Goal: Task Accomplishment & Management: Use online tool/utility

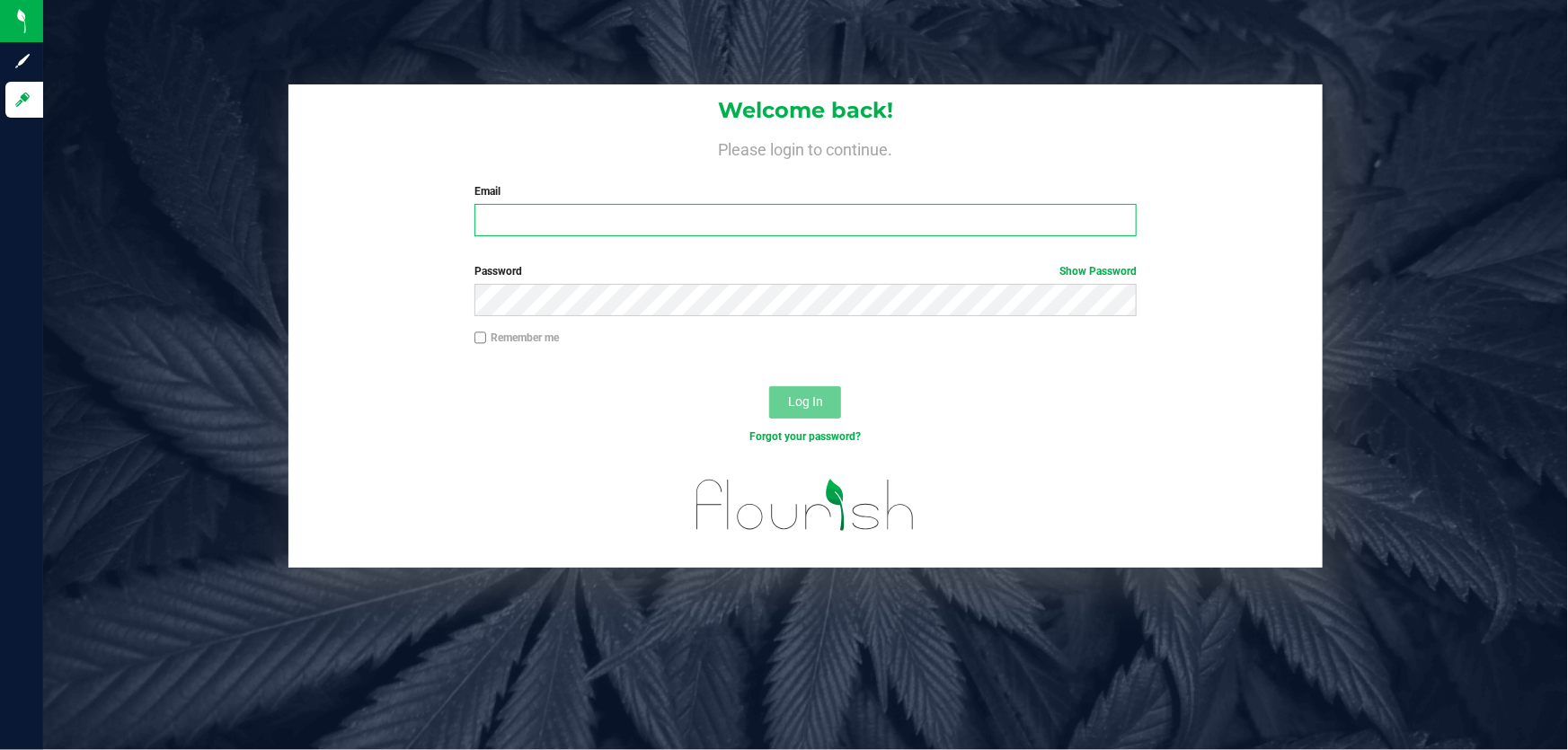
click at [499, 220] on input "Email" at bounding box center [806, 220] width 663 height 33
type input "[EMAIL_ADDRESS][DOMAIN_NAME]"
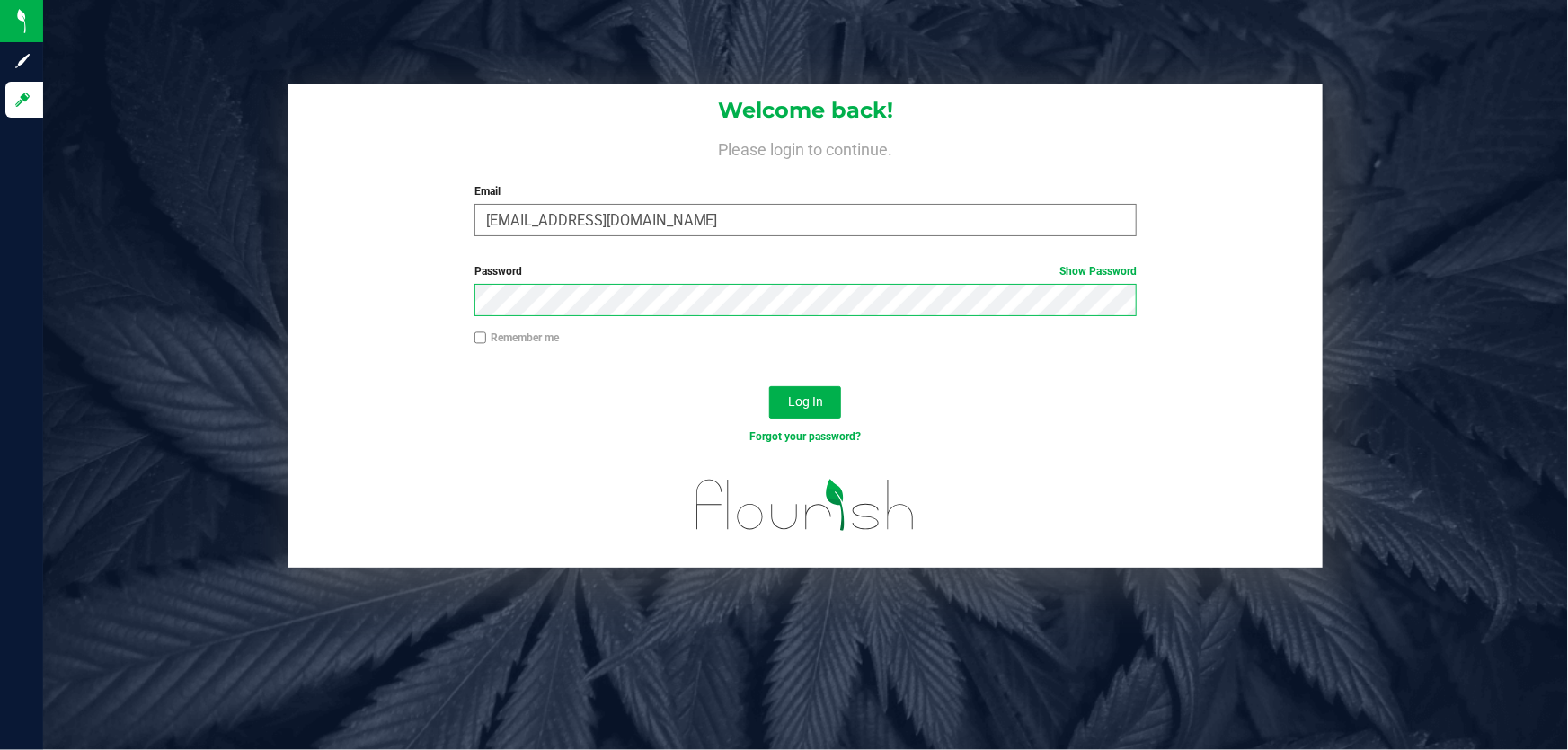
click at [769, 386] on button "Log In" at bounding box center [805, 402] width 72 height 33
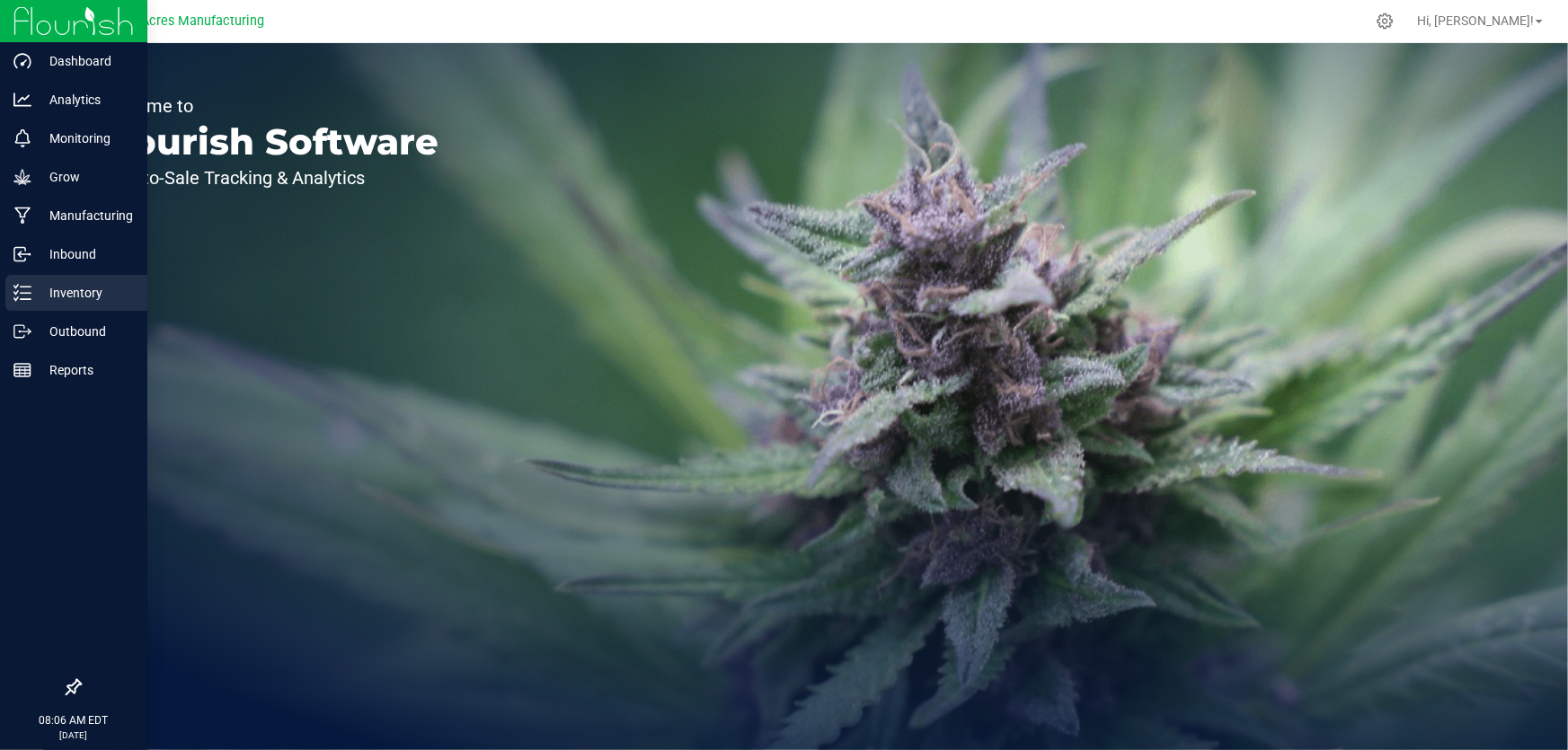
click at [18, 289] on icon at bounding box center [23, 293] width 18 height 18
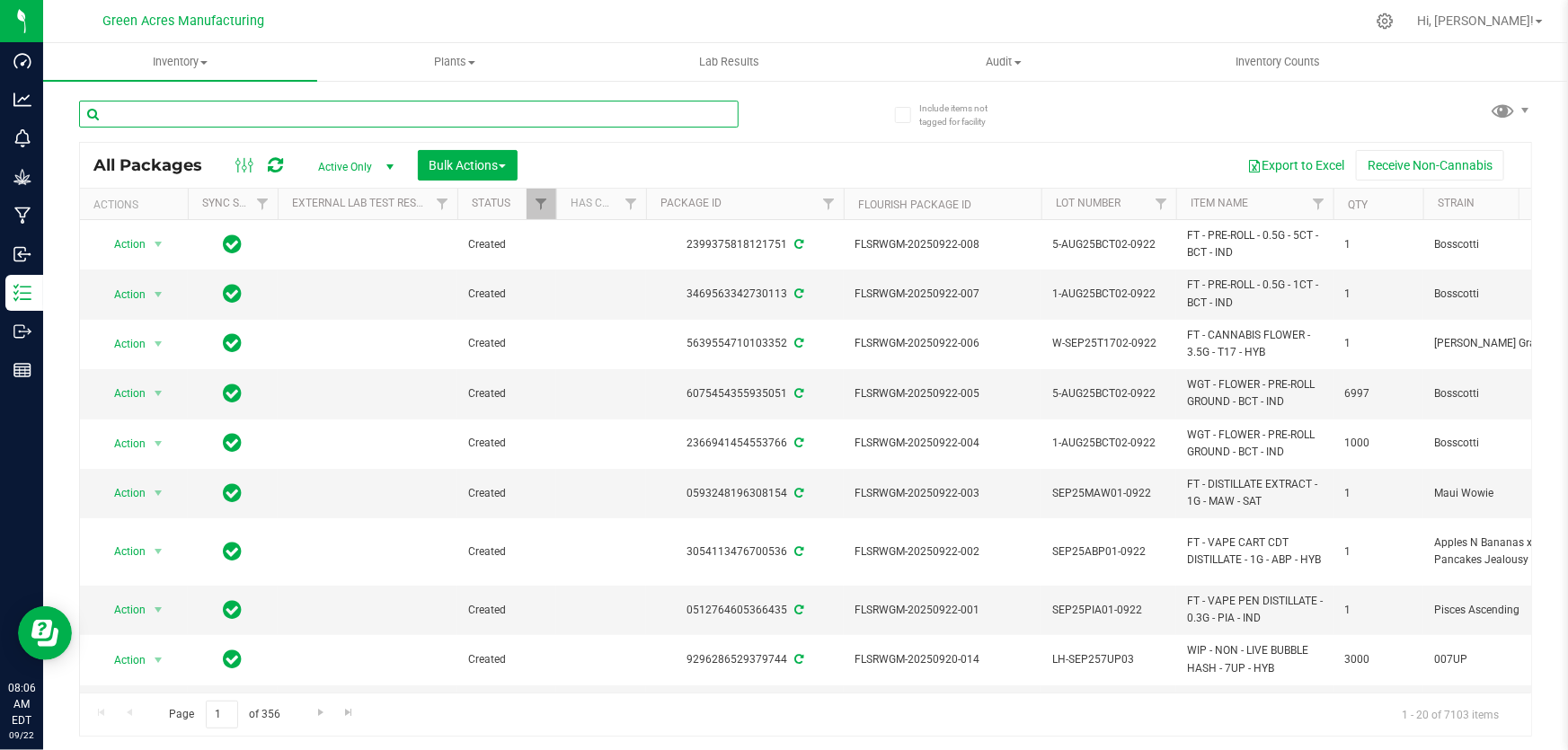
click at [179, 112] on input "text" at bounding box center [409, 115] width 659 height 27
type input "918-086"
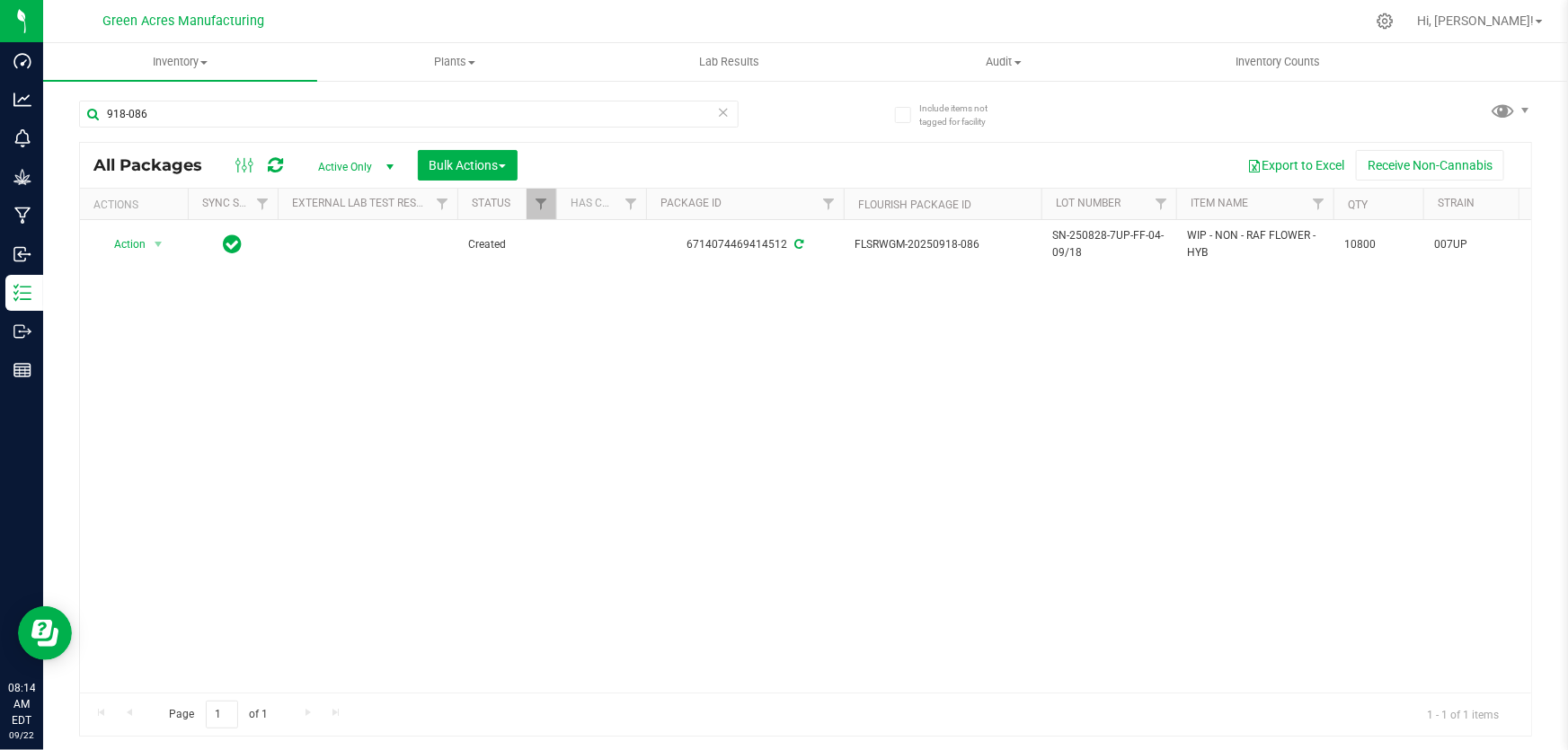
click at [432, 365] on div "Action Action Adjust qty Create package Edit attributes Global inventory Locate…" at bounding box center [806, 456] width 1451 height 472
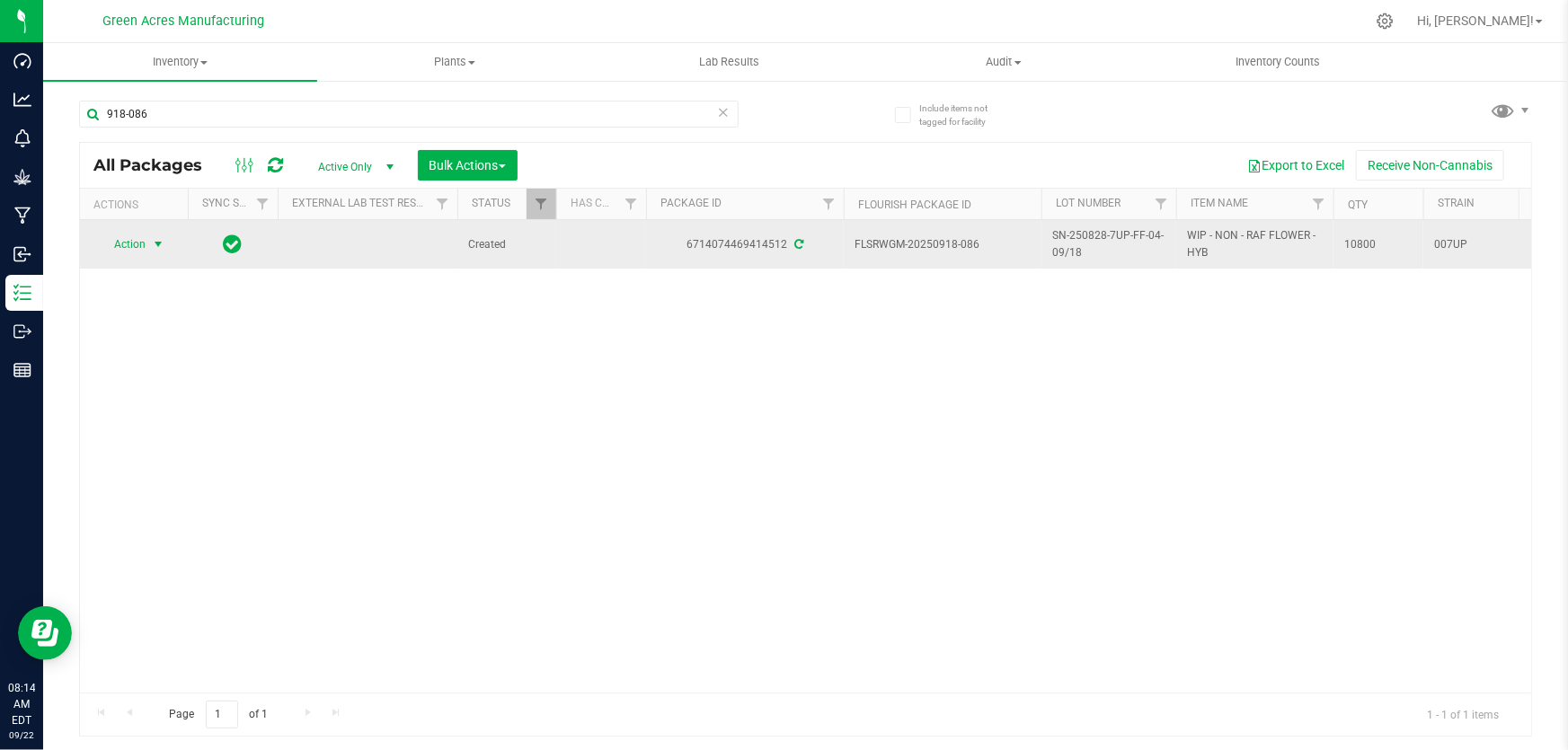
click at [154, 239] on span "select" at bounding box center [158, 245] width 15 height 15
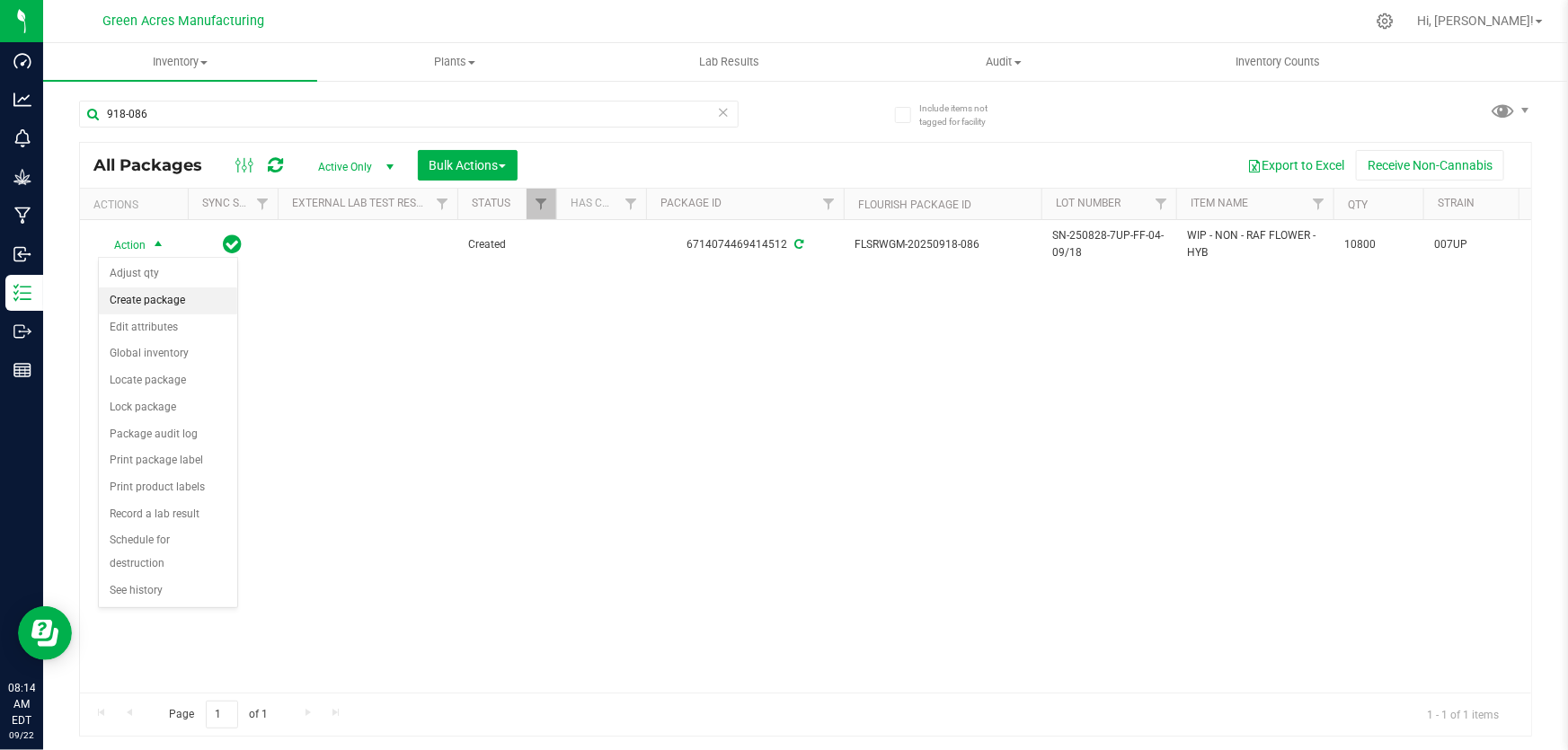
click at [169, 309] on li "Create package" at bounding box center [168, 301] width 138 height 27
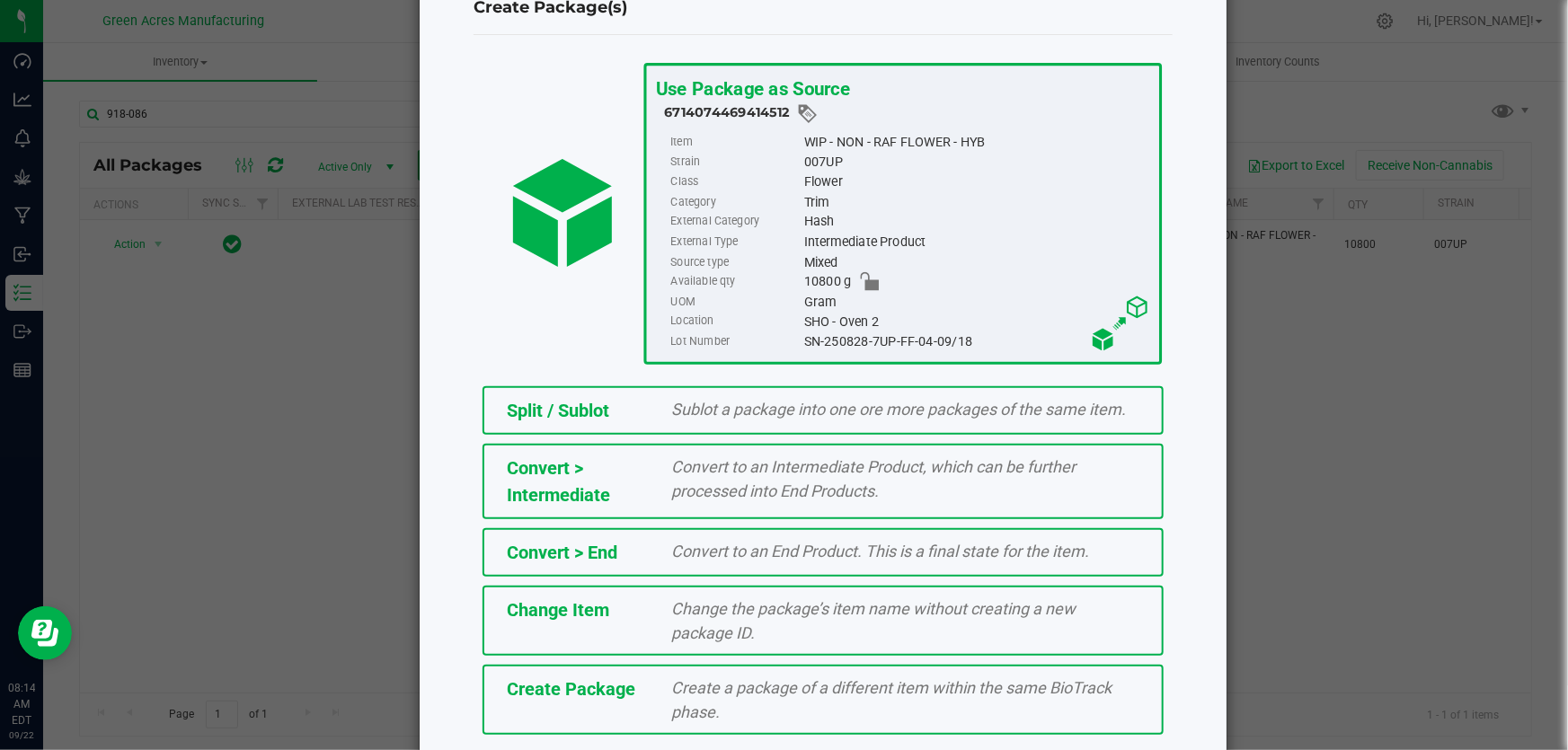
scroll to position [123, 0]
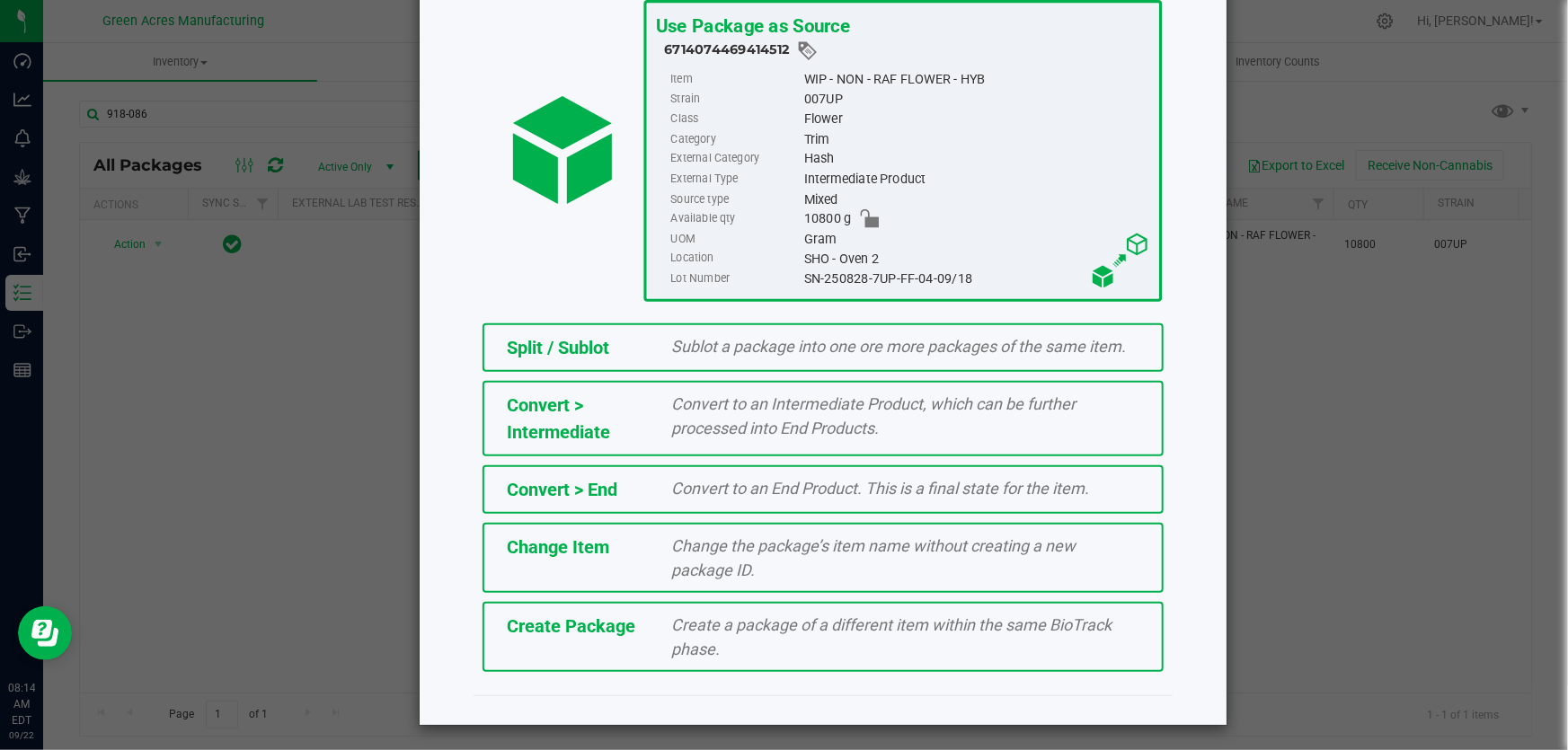
click at [856, 652] on div "Create a package of a different item within the same BioTrack phase." at bounding box center [906, 636] width 495 height 48
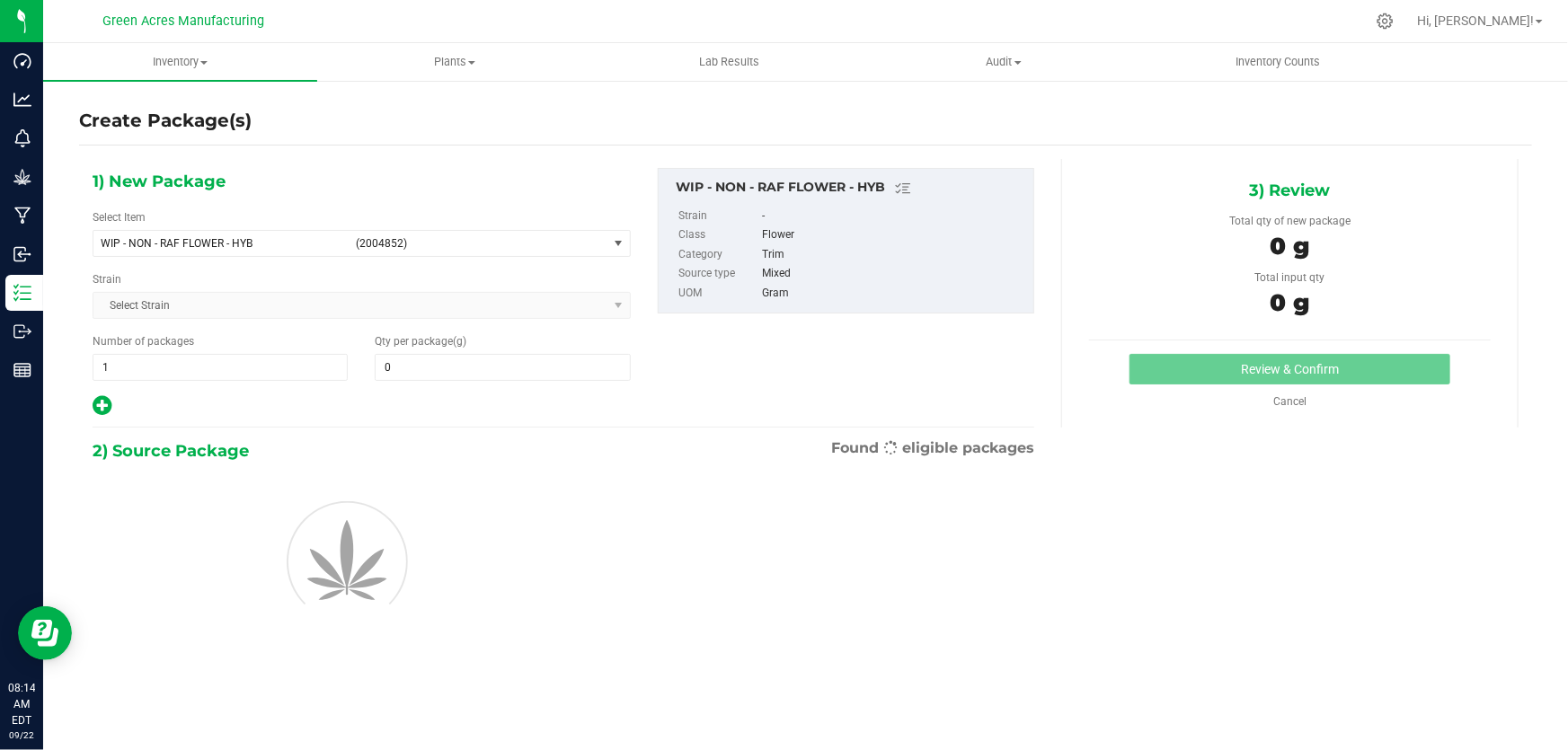
type input "0.0000"
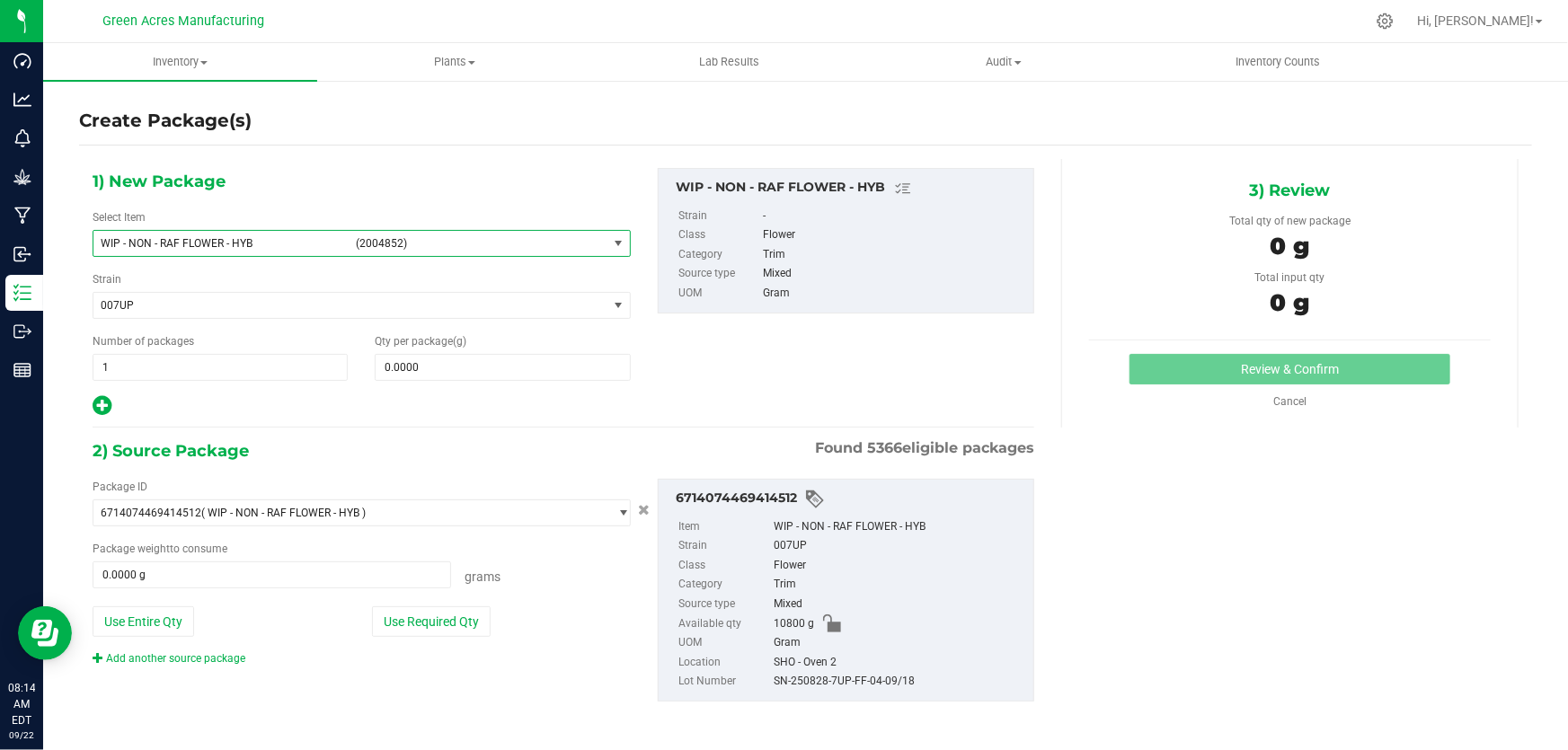
click at [290, 249] on span "WIP - NON - RAF FLOWER - HYB (2004852)" at bounding box center [351, 244] width 514 height 25
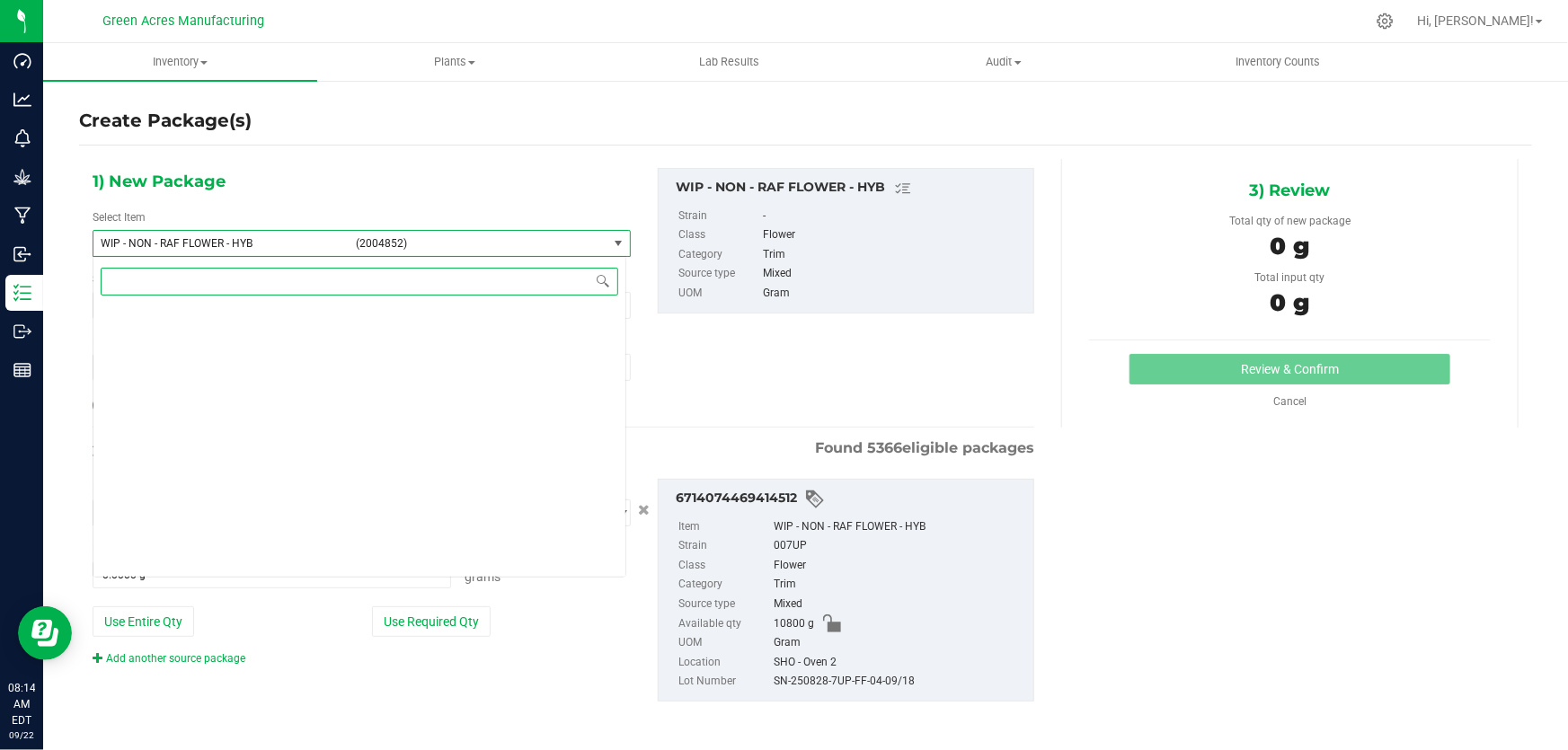
scroll to position [543238, 0]
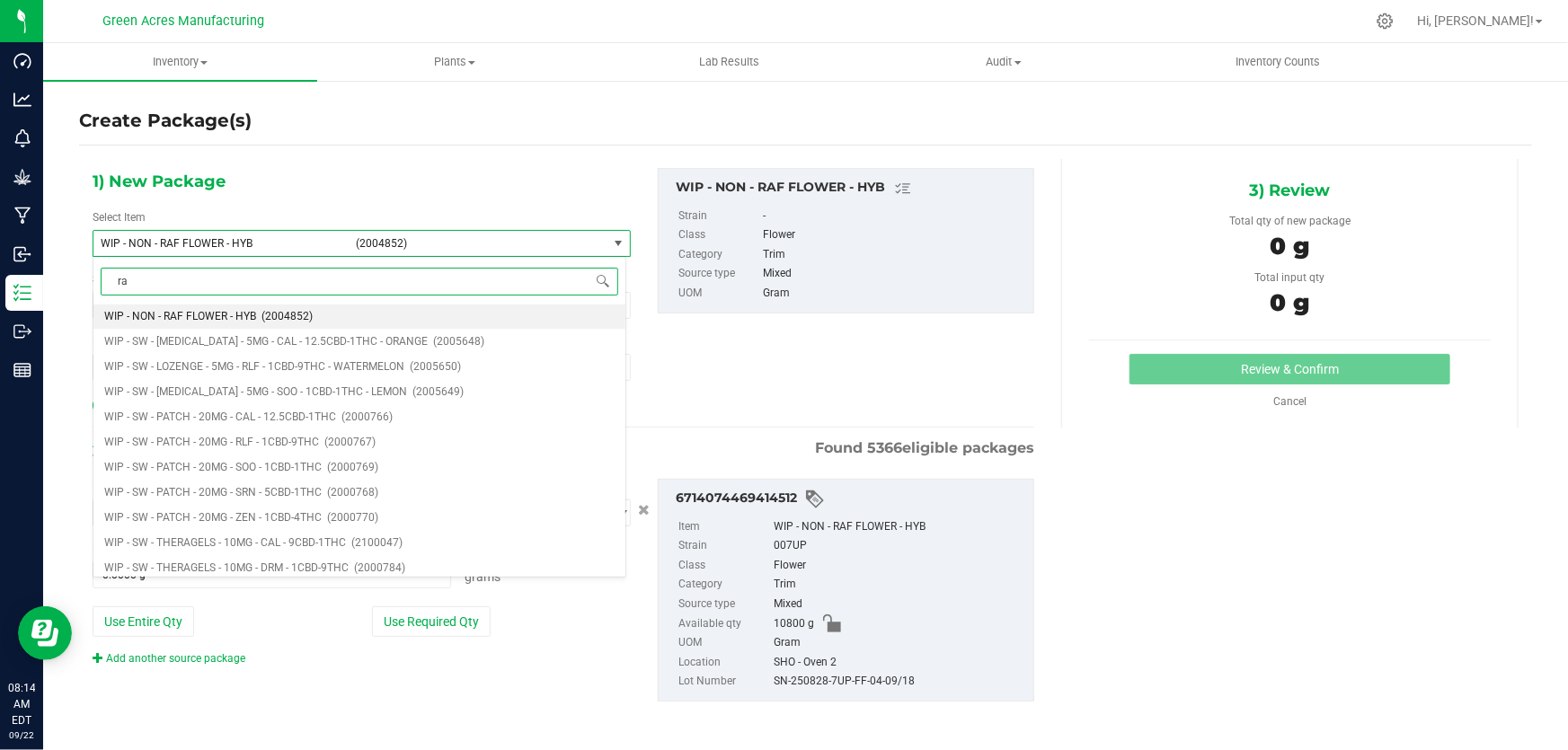
type input "raf"
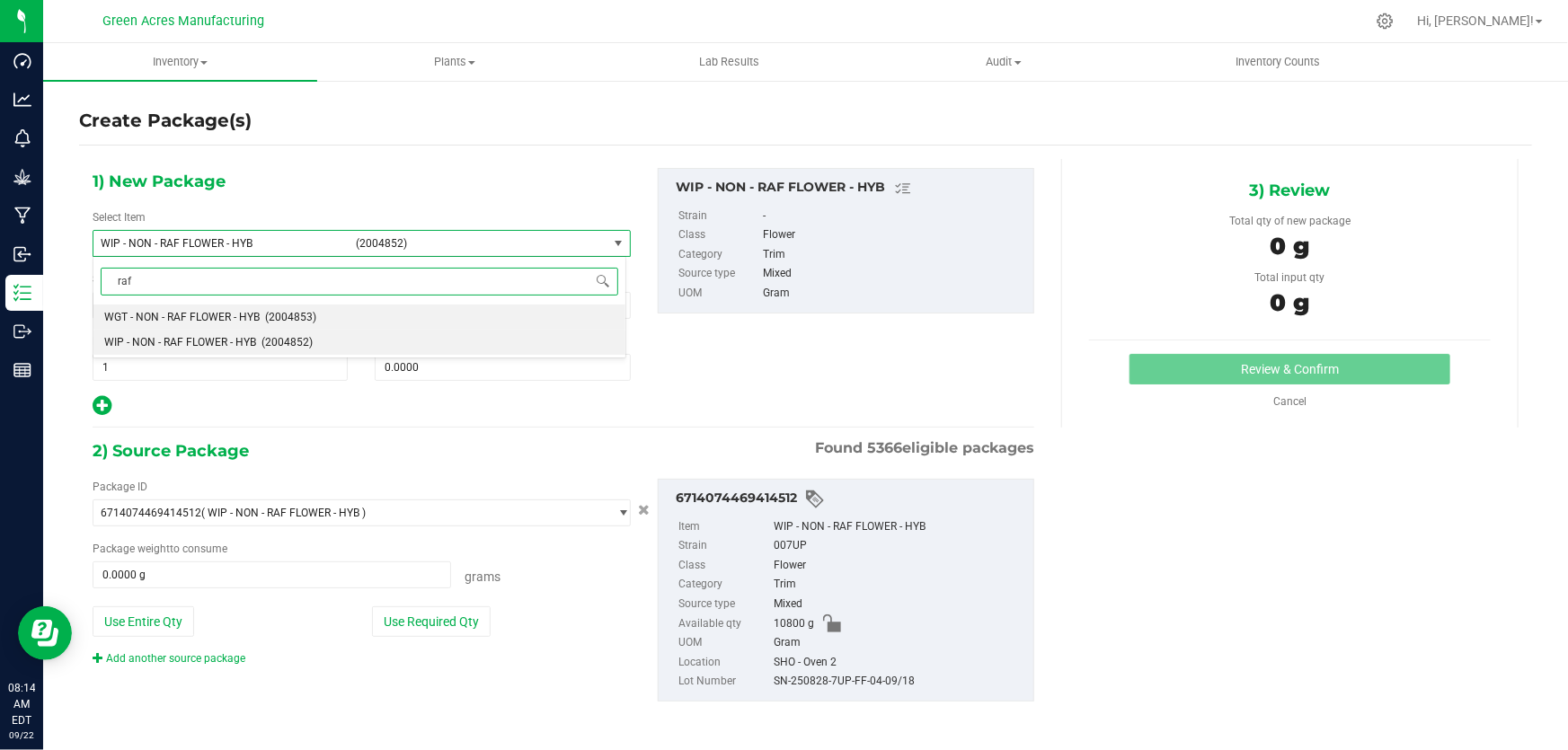
scroll to position [0, 0]
click at [245, 316] on span "WGT - NON - RAF FLOWER - HYB" at bounding box center [181, 317] width 156 height 13
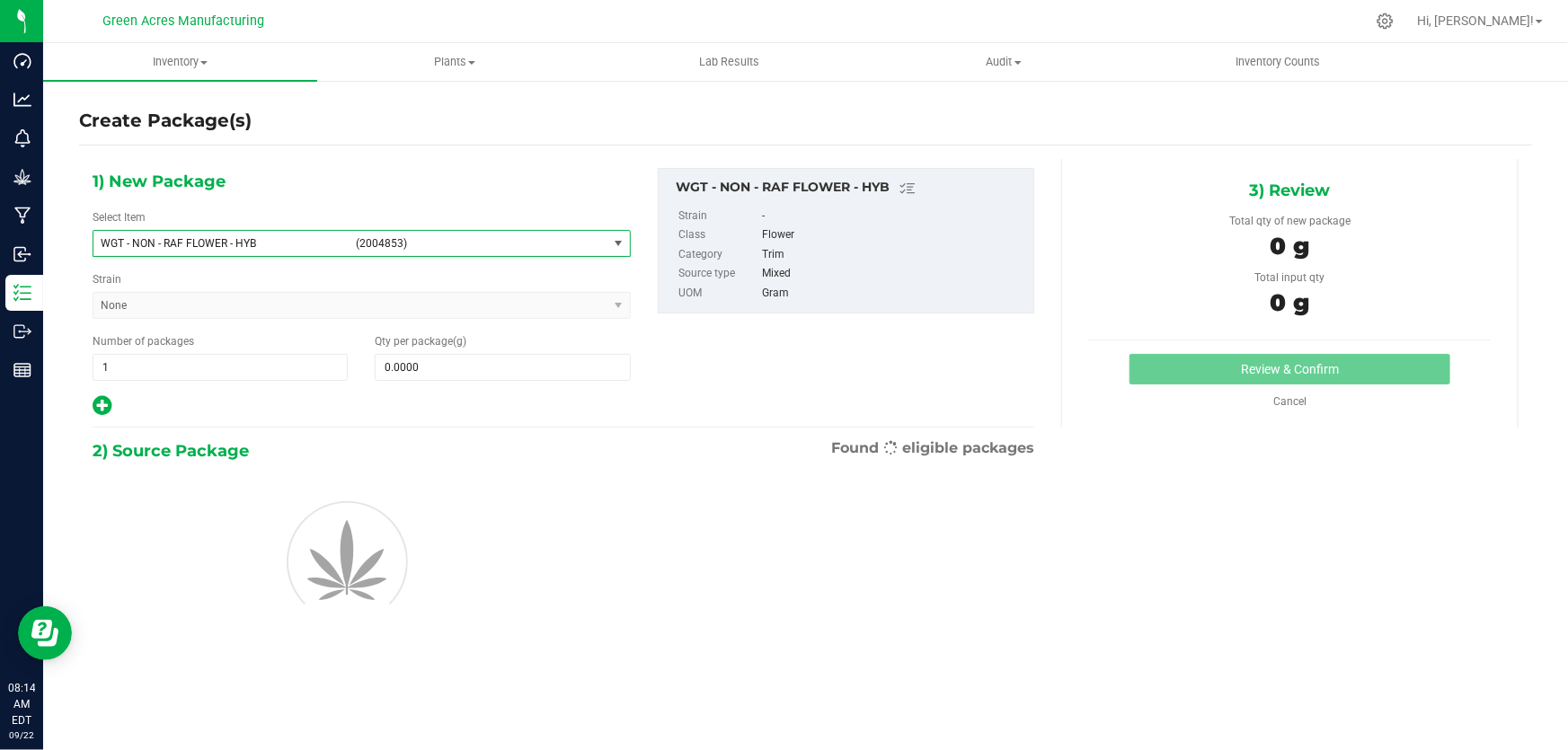
type input "0.0000"
click at [488, 370] on span at bounding box center [502, 368] width 255 height 27
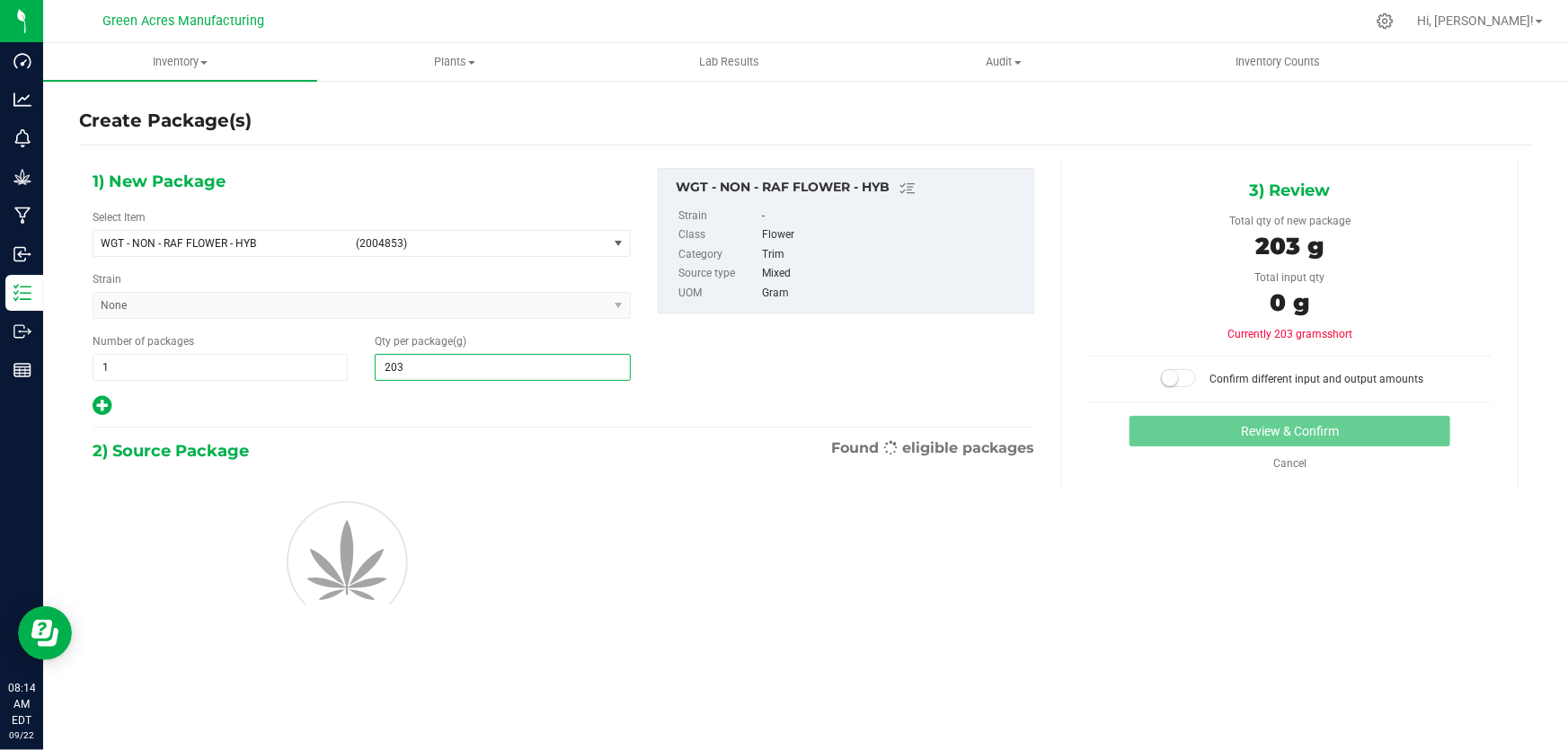
type input "2035"
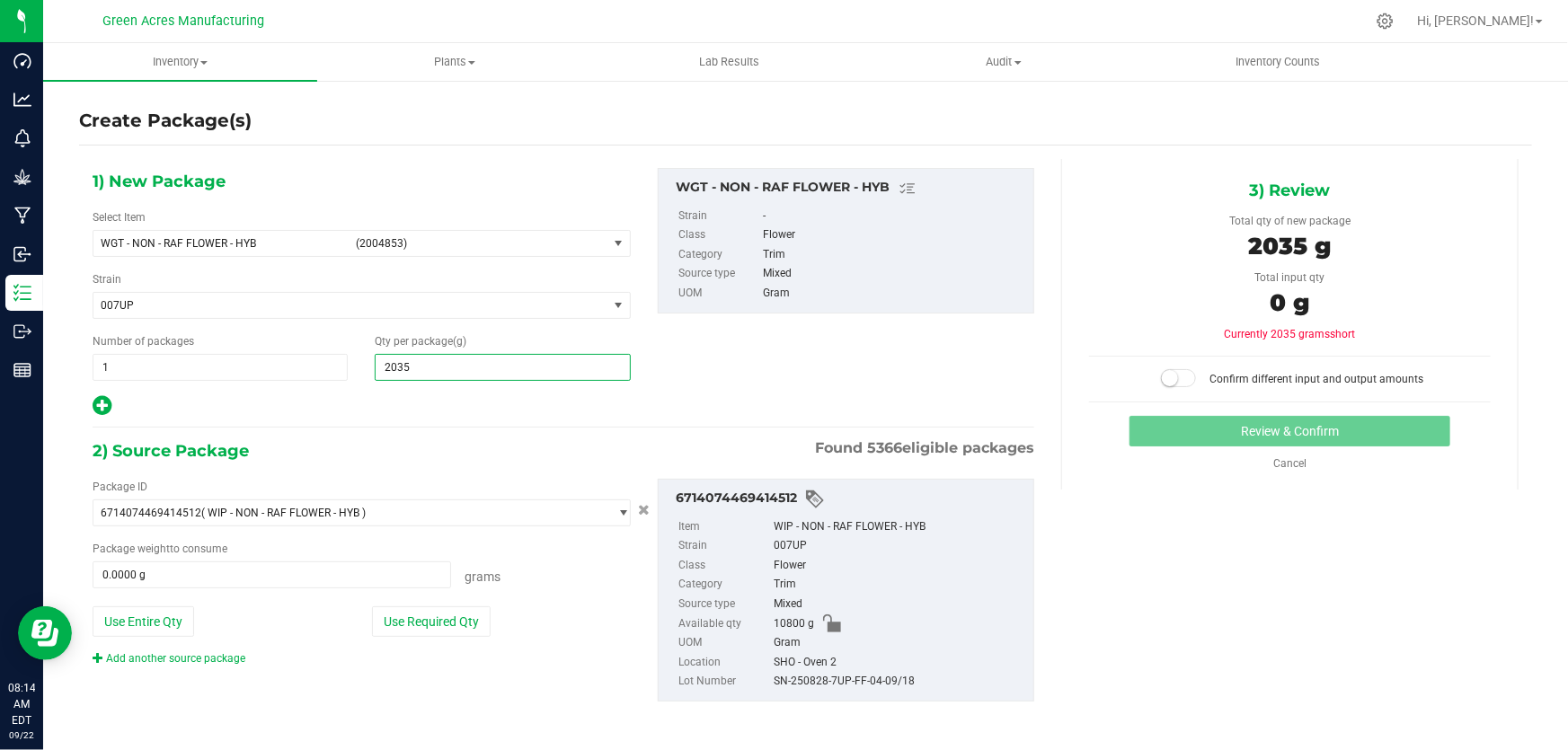
type input "2,035.0000"
click at [817, 314] on div "1) New Package Select Item WGT - NON - RAF FLOWER - HYB (2004853) WGT - NON - L…" at bounding box center [564, 293] width 969 height 249
click at [114, 623] on button "Use Entire Qty" at bounding box center [144, 622] width 102 height 31
type input "10800.0000 g"
click at [1162, 374] on small at bounding box center [1170, 379] width 16 height 16
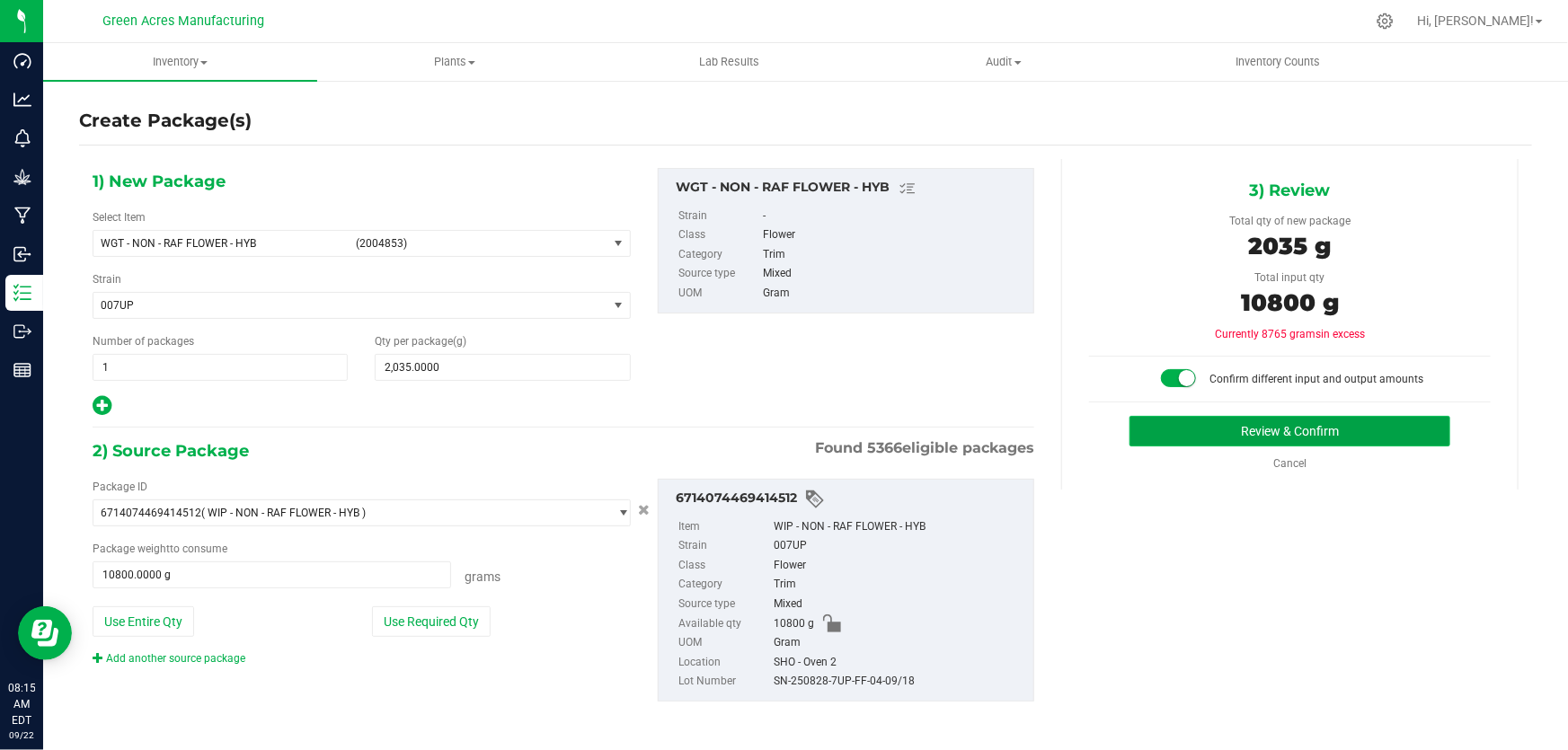
click at [1186, 417] on button "Review & Confirm" at bounding box center [1289, 431] width 321 height 31
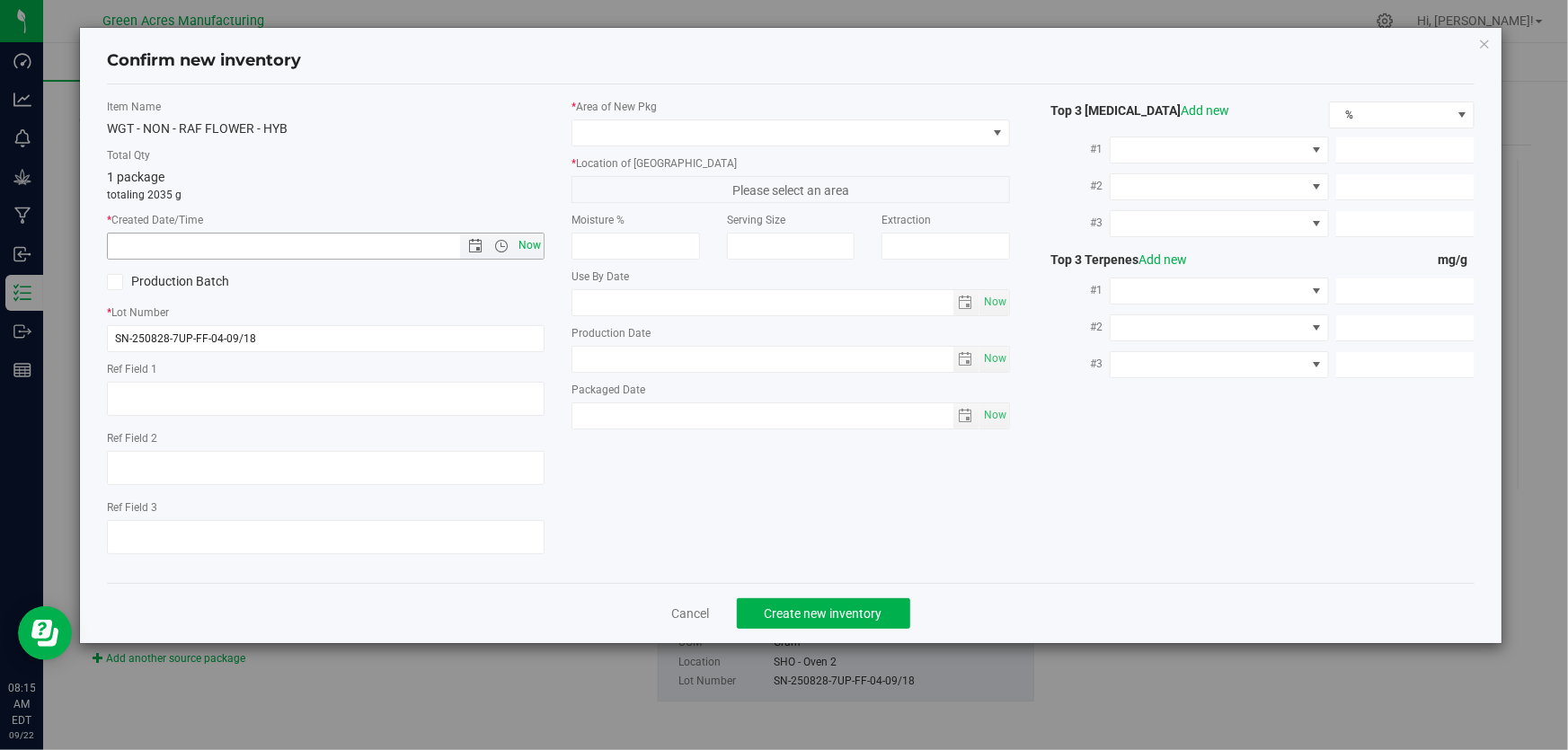
click at [526, 240] on span "Now" at bounding box center [530, 246] width 31 height 26
type input "[DATE] 8:15 AM"
click at [612, 128] on span at bounding box center [779, 133] width 413 height 25
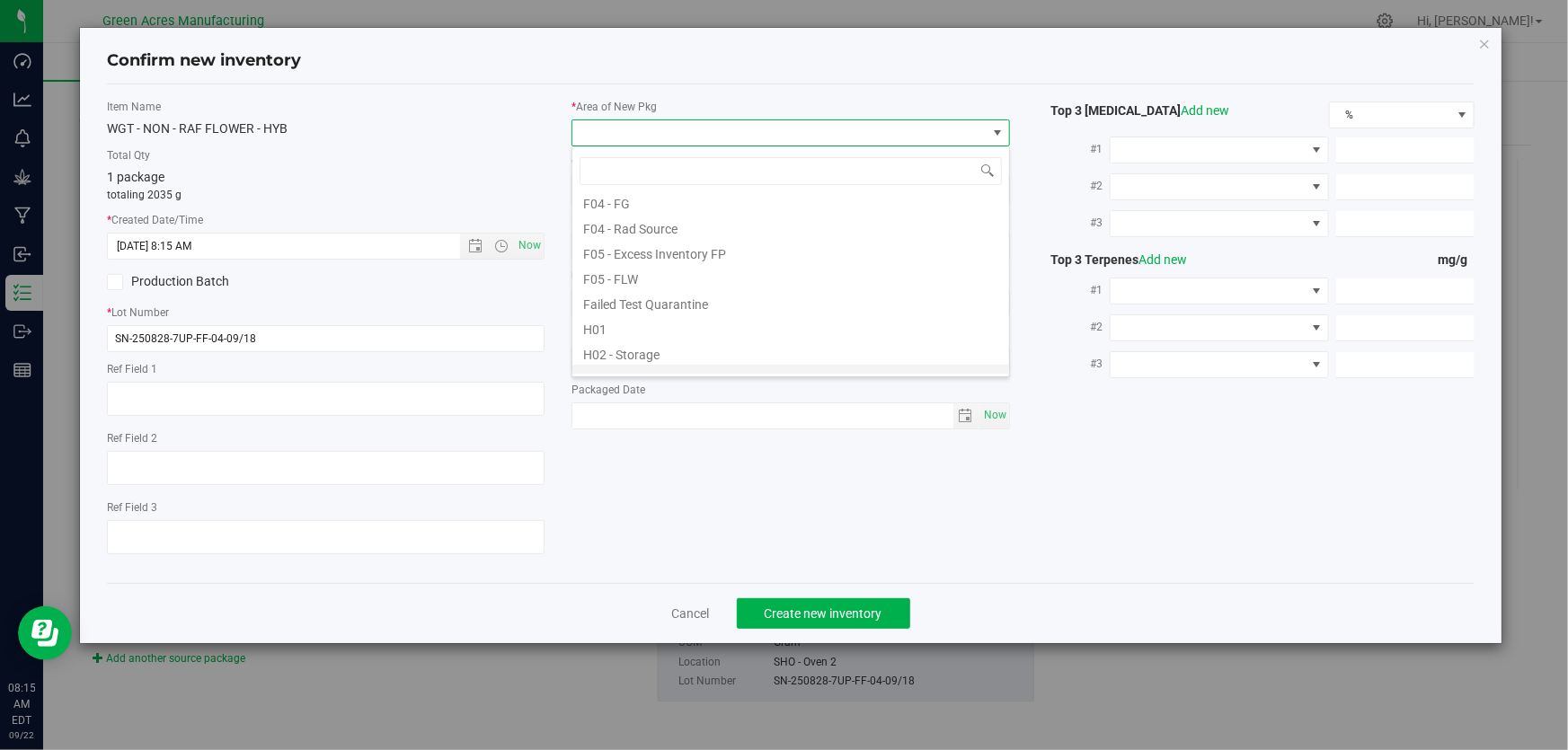
scroll to position [244, 0]
click at [629, 346] on li "L02 - EXT" at bounding box center [791, 340] width 437 height 25
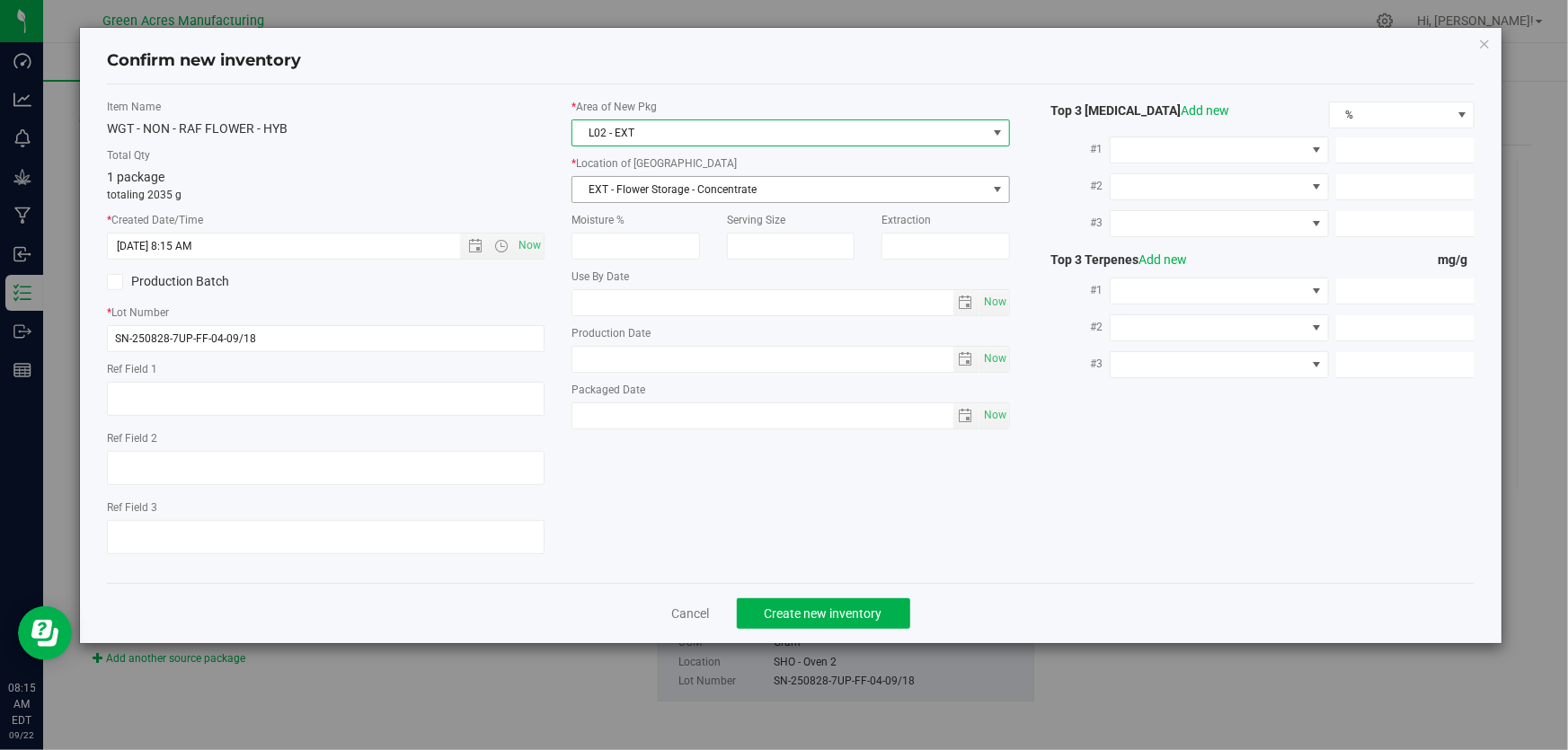
click at [691, 191] on span "EXT - Flower Storage - Concentrate" at bounding box center [779, 189] width 413 height 25
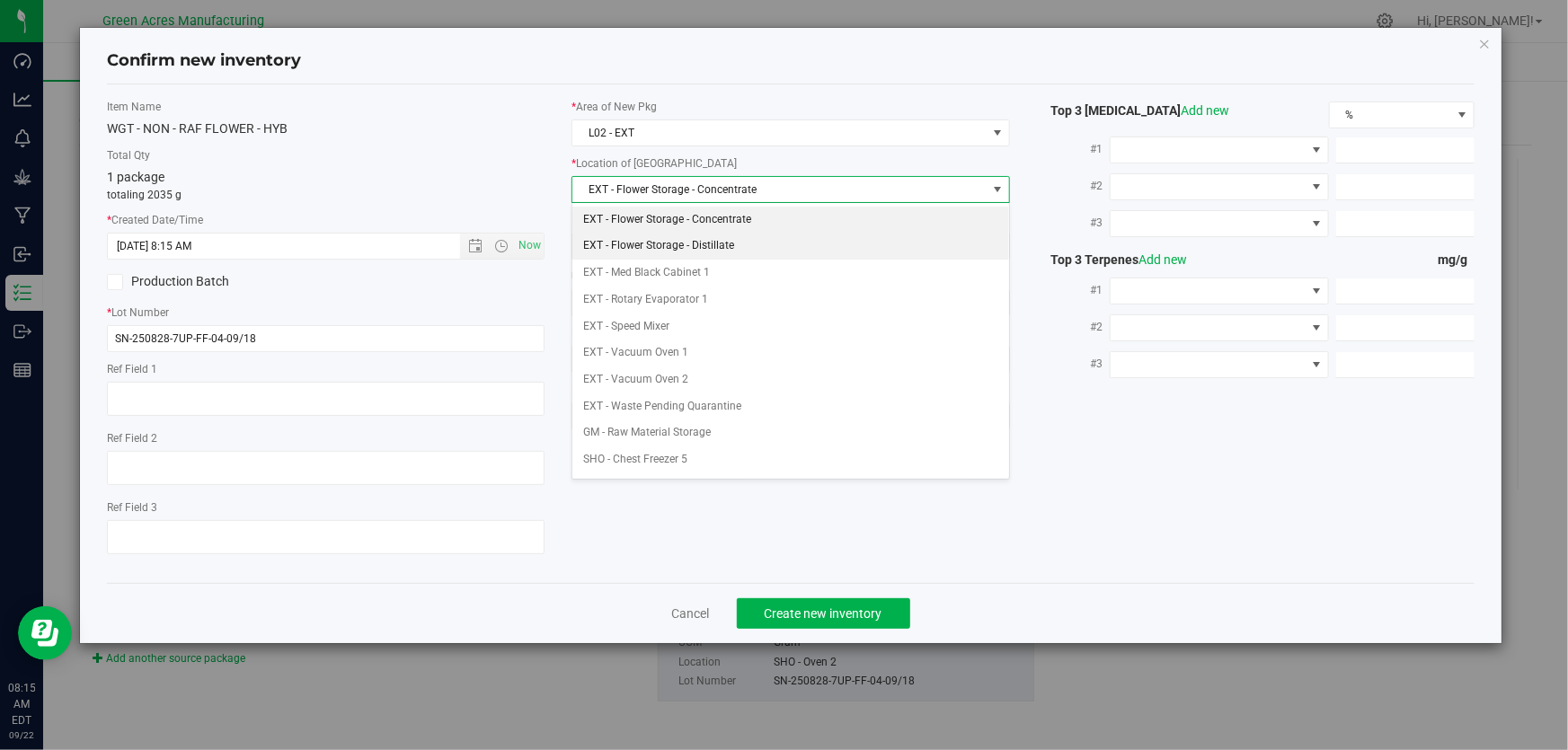
click at [671, 248] on li "EXT - Flower Storage - Distillate" at bounding box center [791, 247] width 437 height 27
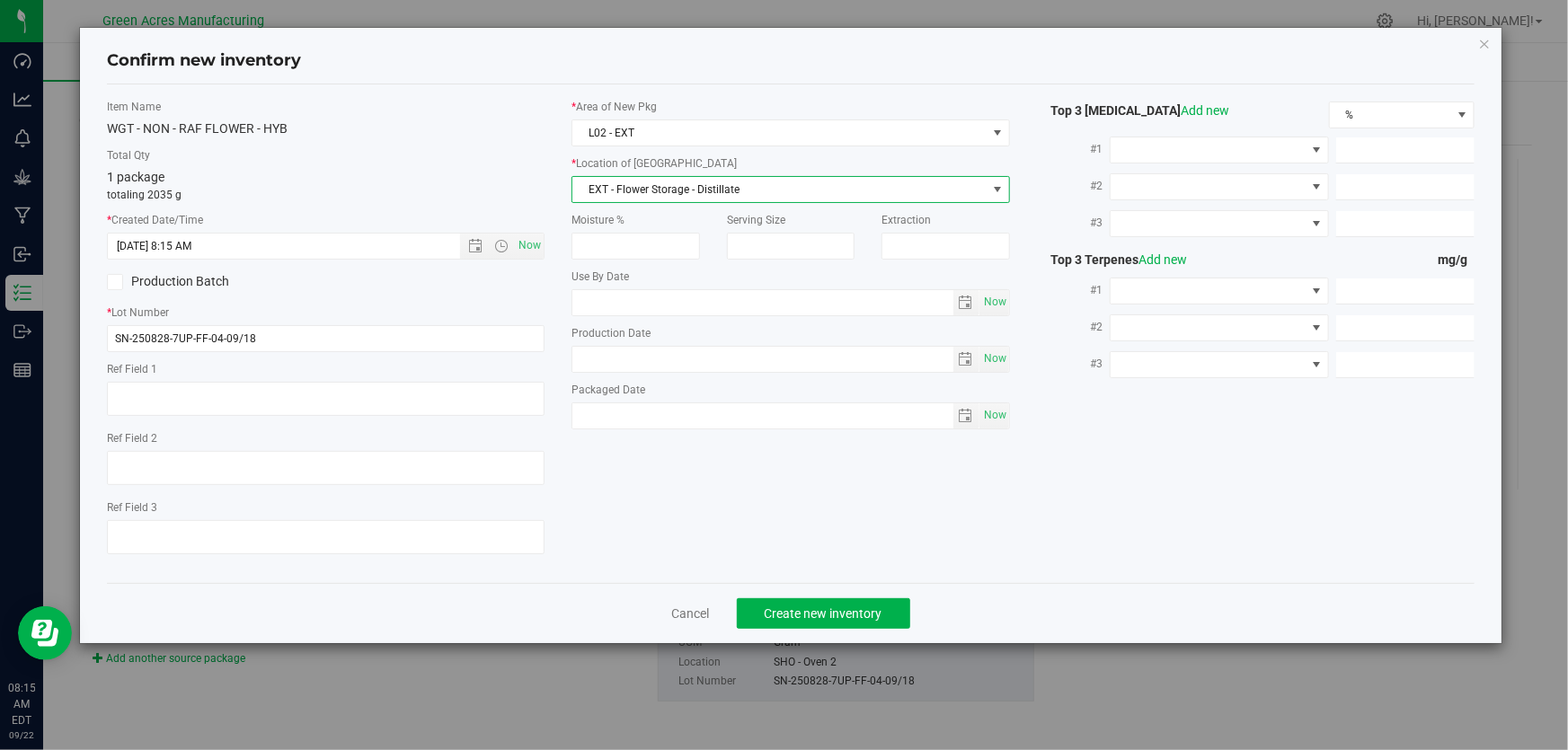
click at [424, 162] on label "Total Qty" at bounding box center [325, 156] width 438 height 16
click at [831, 613] on span "Create new inventory" at bounding box center [823, 613] width 117 height 15
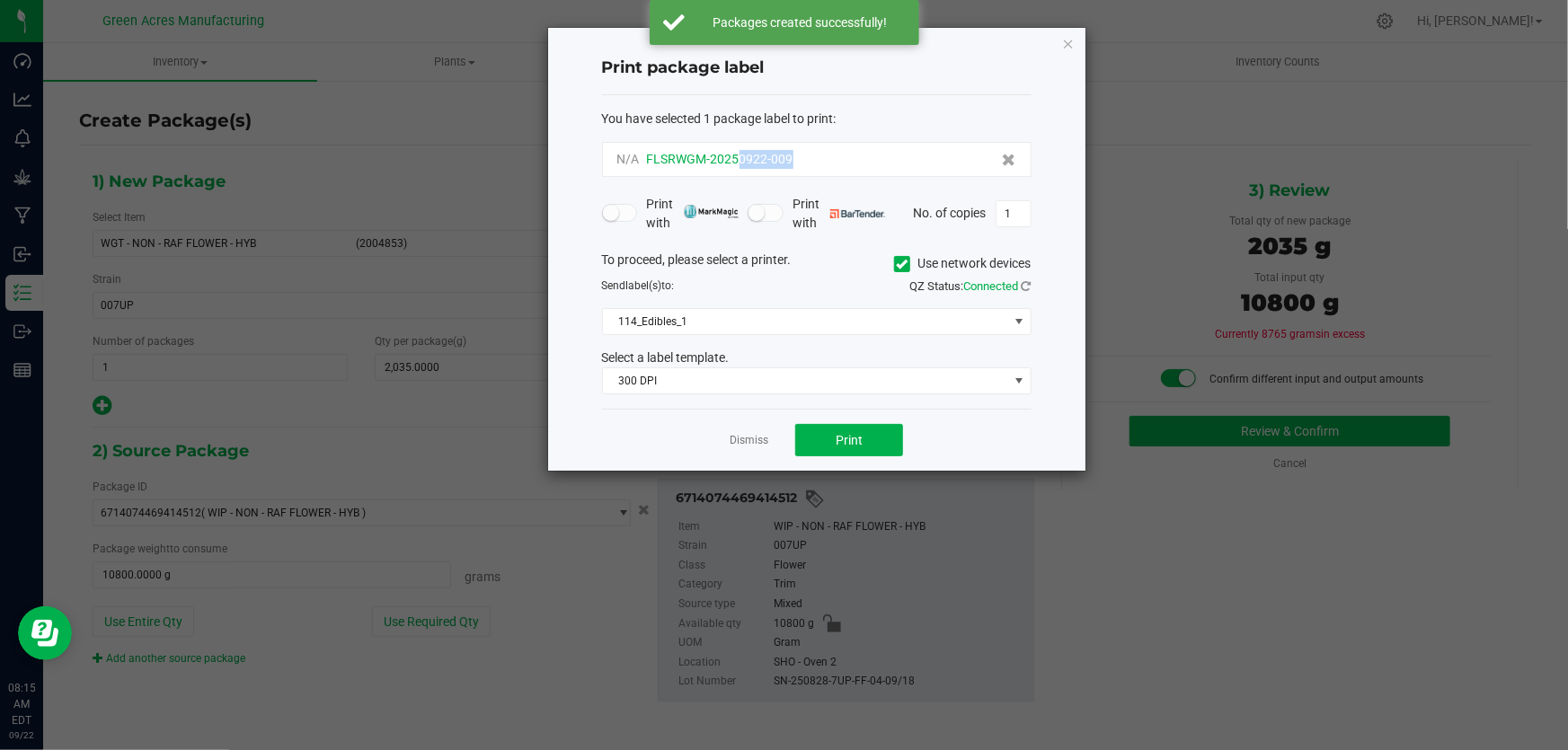
drag, startPoint x: 808, startPoint y: 153, endPoint x: 735, endPoint y: 149, distance: 73.1
click at [735, 150] on div "N/A FLSRWGM-20250922-009" at bounding box center [817, 159] width 399 height 19
copy span "0922-009"
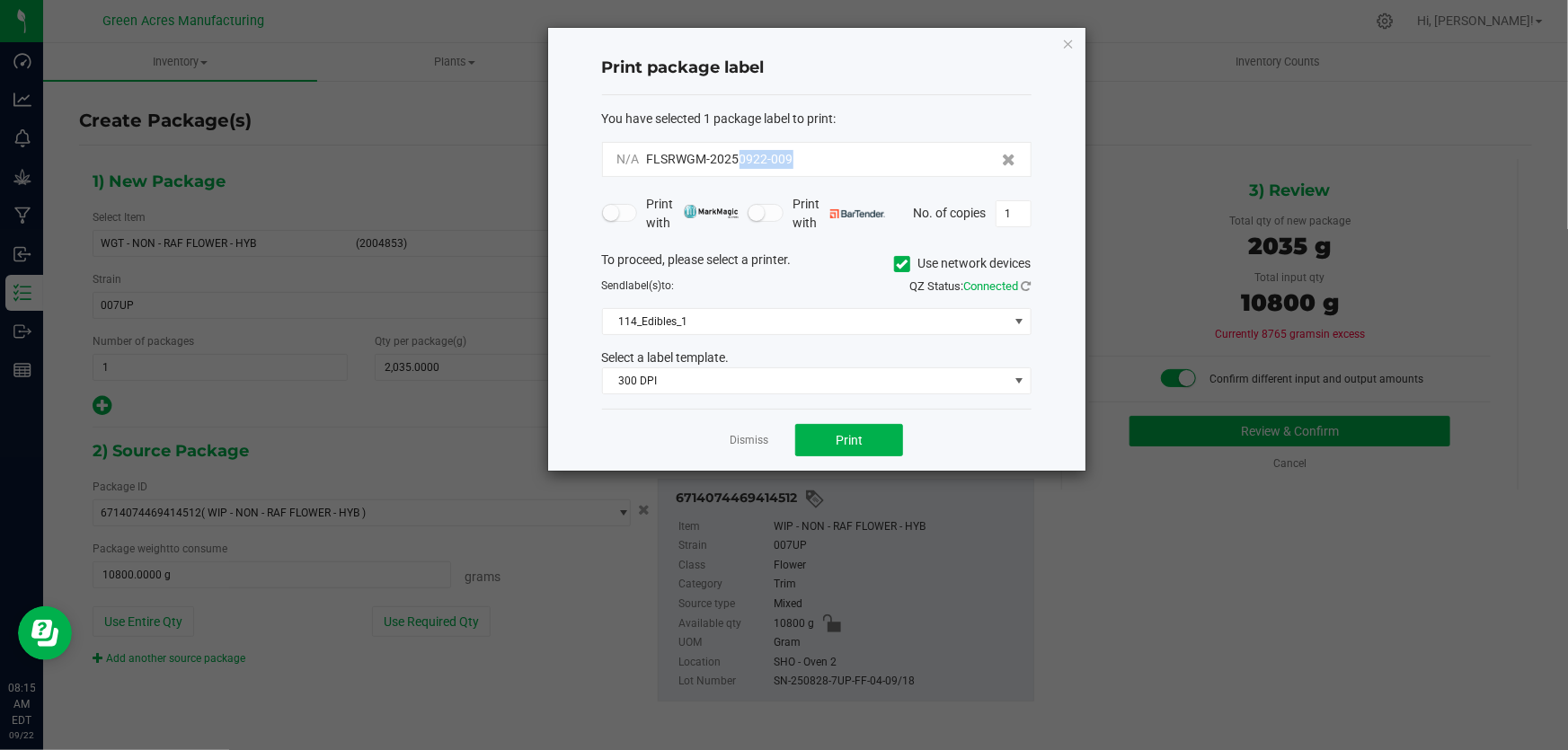
copy span "0922-009"
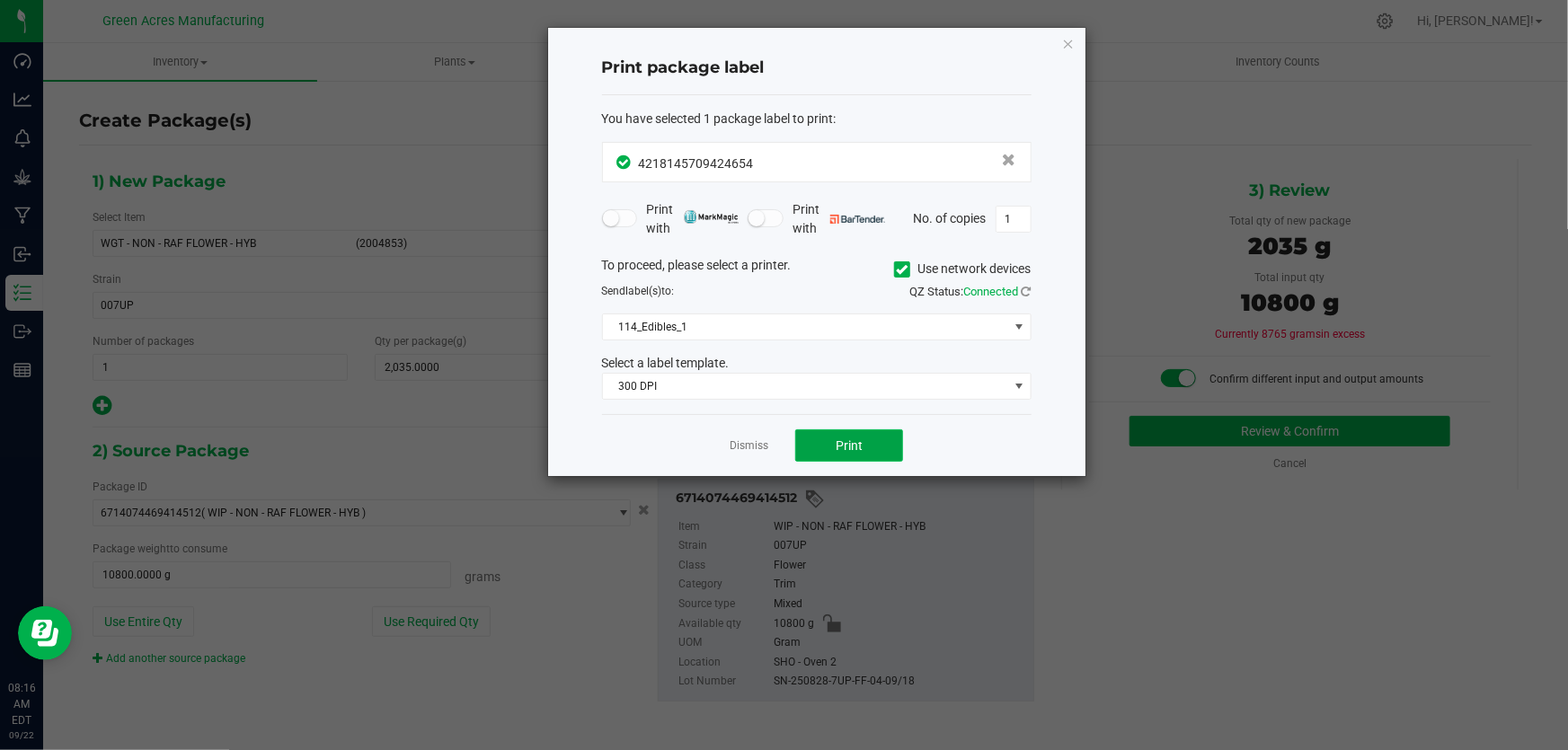
click at [828, 450] on button "Print" at bounding box center [849, 446] width 107 height 33
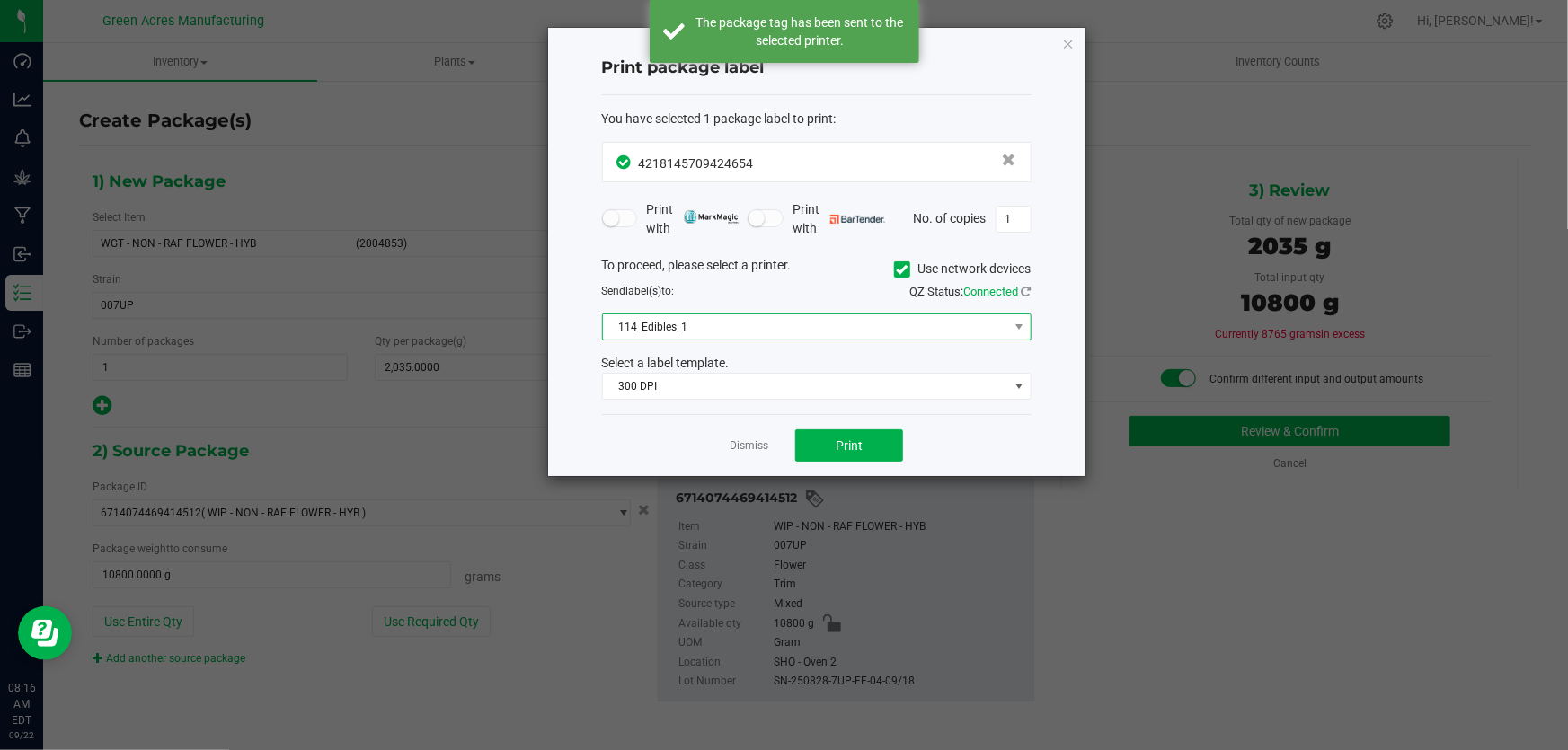
click at [719, 334] on span "114_Edibles_1" at bounding box center [805, 327] width 405 height 25
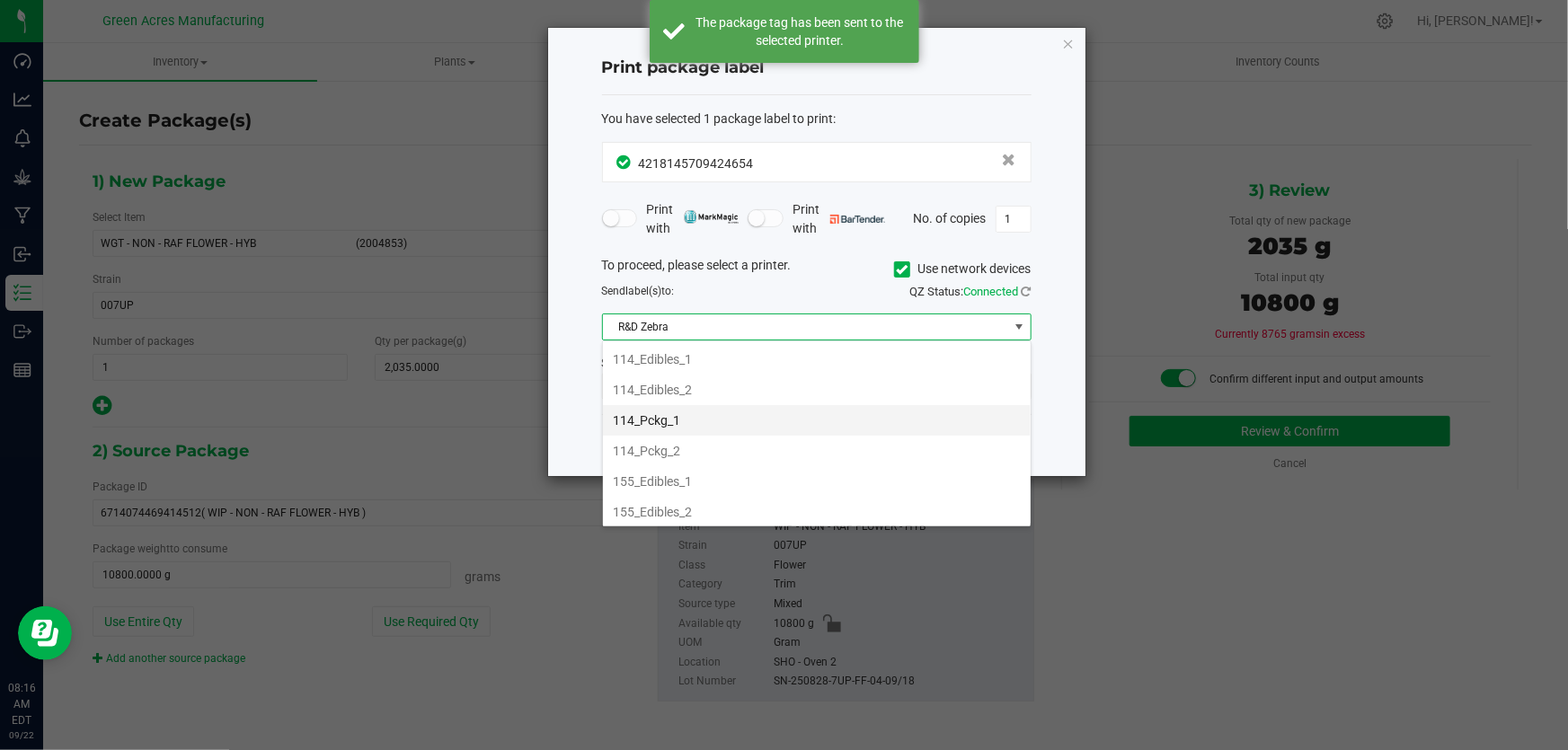
scroll to position [579, 0]
click at [685, 505] on li "R&D Zebra" at bounding box center [817, 513] width 428 height 31
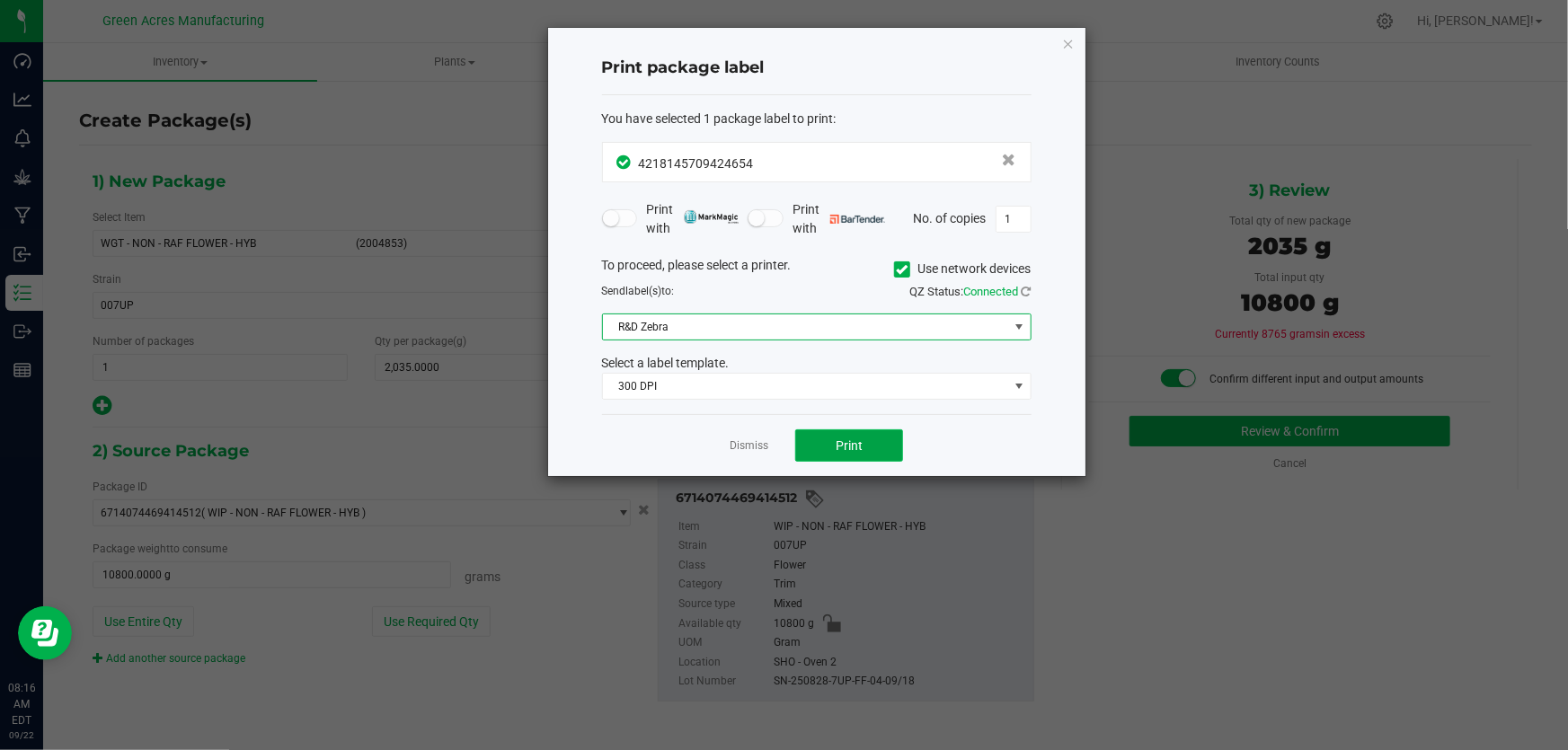
click at [815, 439] on button "Print" at bounding box center [849, 446] width 107 height 33
click at [1028, 297] on link at bounding box center [1026, 291] width 10 height 14
click at [748, 440] on link "Dismiss" at bounding box center [748, 446] width 38 height 15
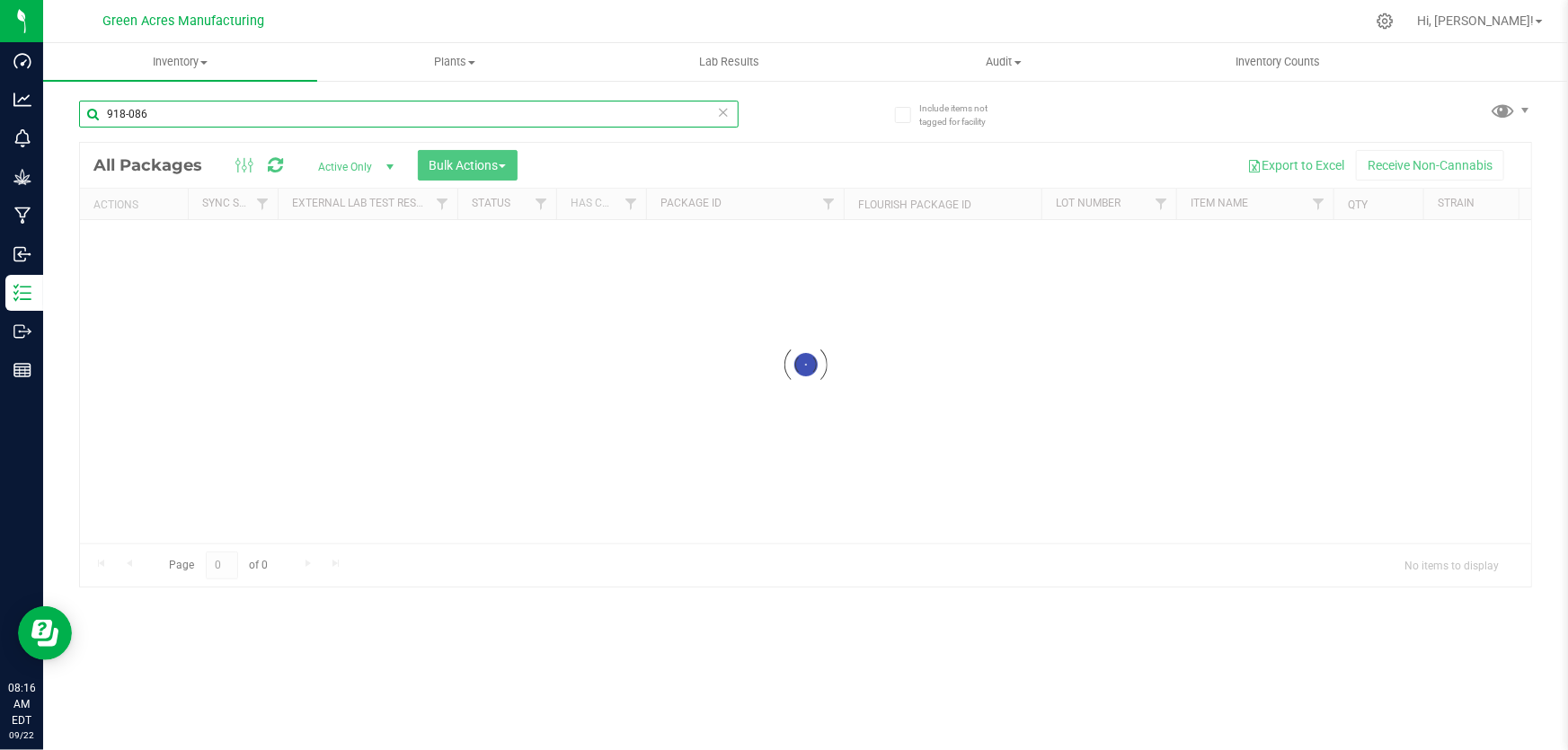
click at [199, 106] on input "918-086" at bounding box center [409, 115] width 659 height 27
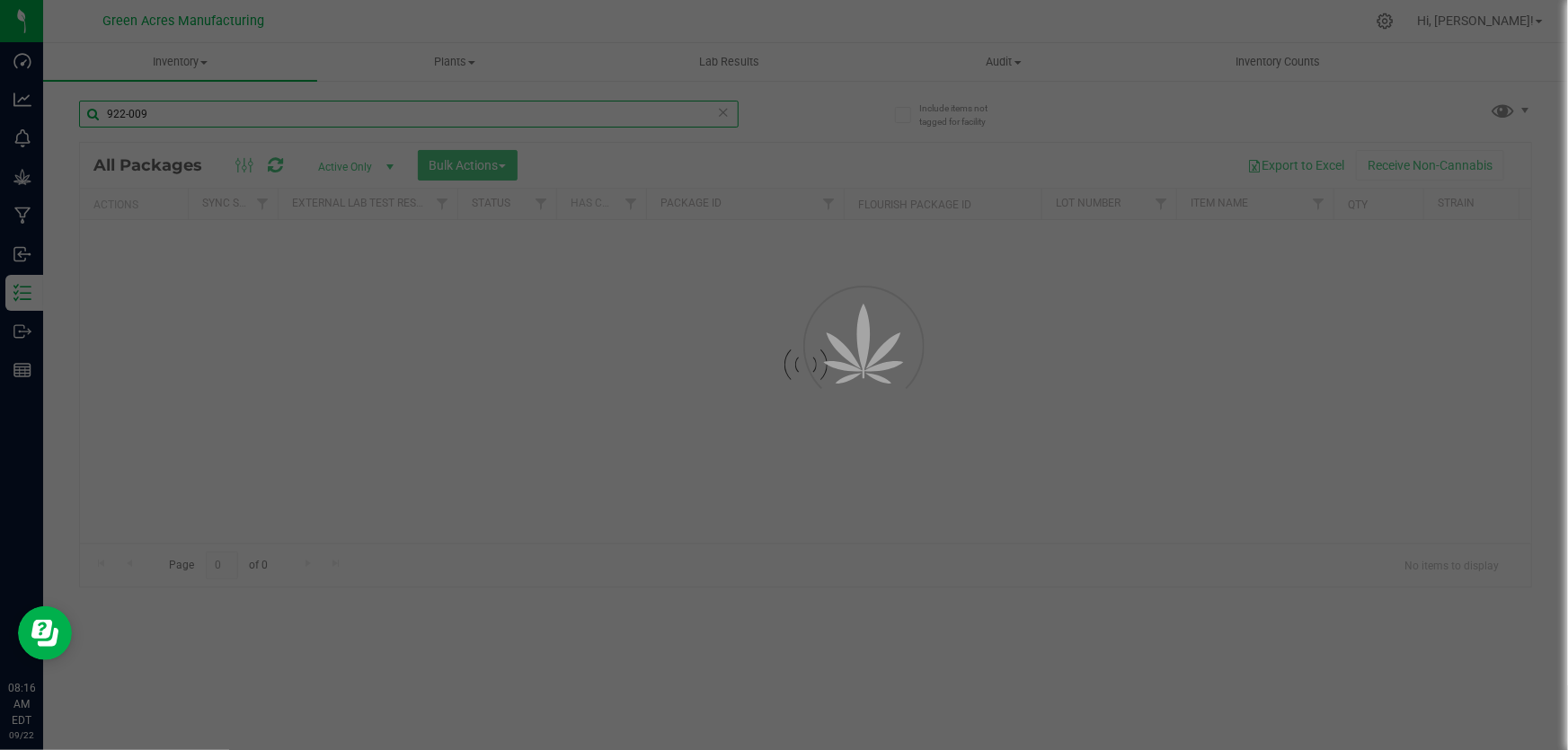
type input "922-009"
click at [237, 292] on div at bounding box center [806, 364] width 1451 height 443
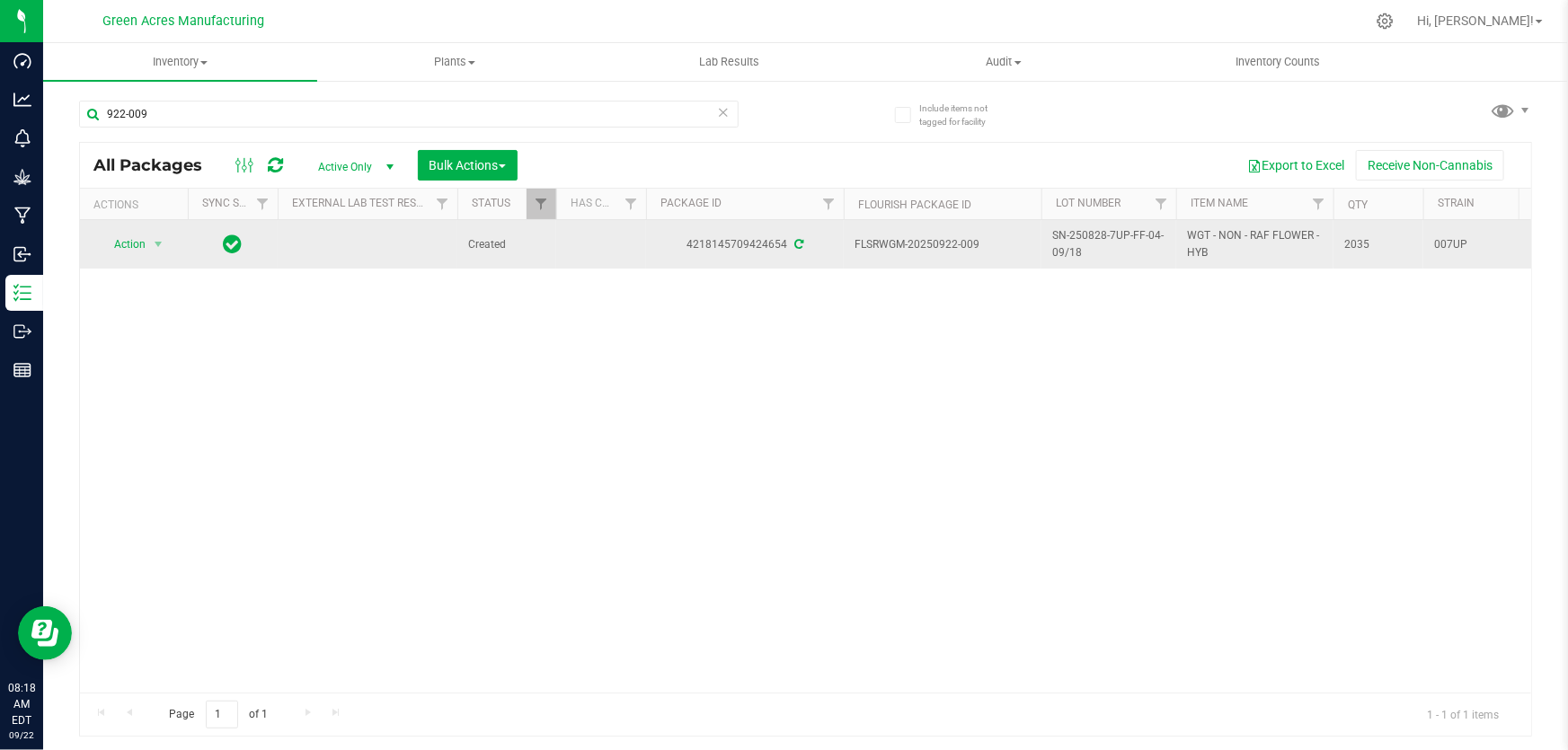
click at [135, 224] on td "Action Action Adjust qty Create package Edit attributes Global inventory Locate…" at bounding box center [134, 244] width 107 height 48
click at [135, 252] on span "Action" at bounding box center [122, 245] width 48 height 25
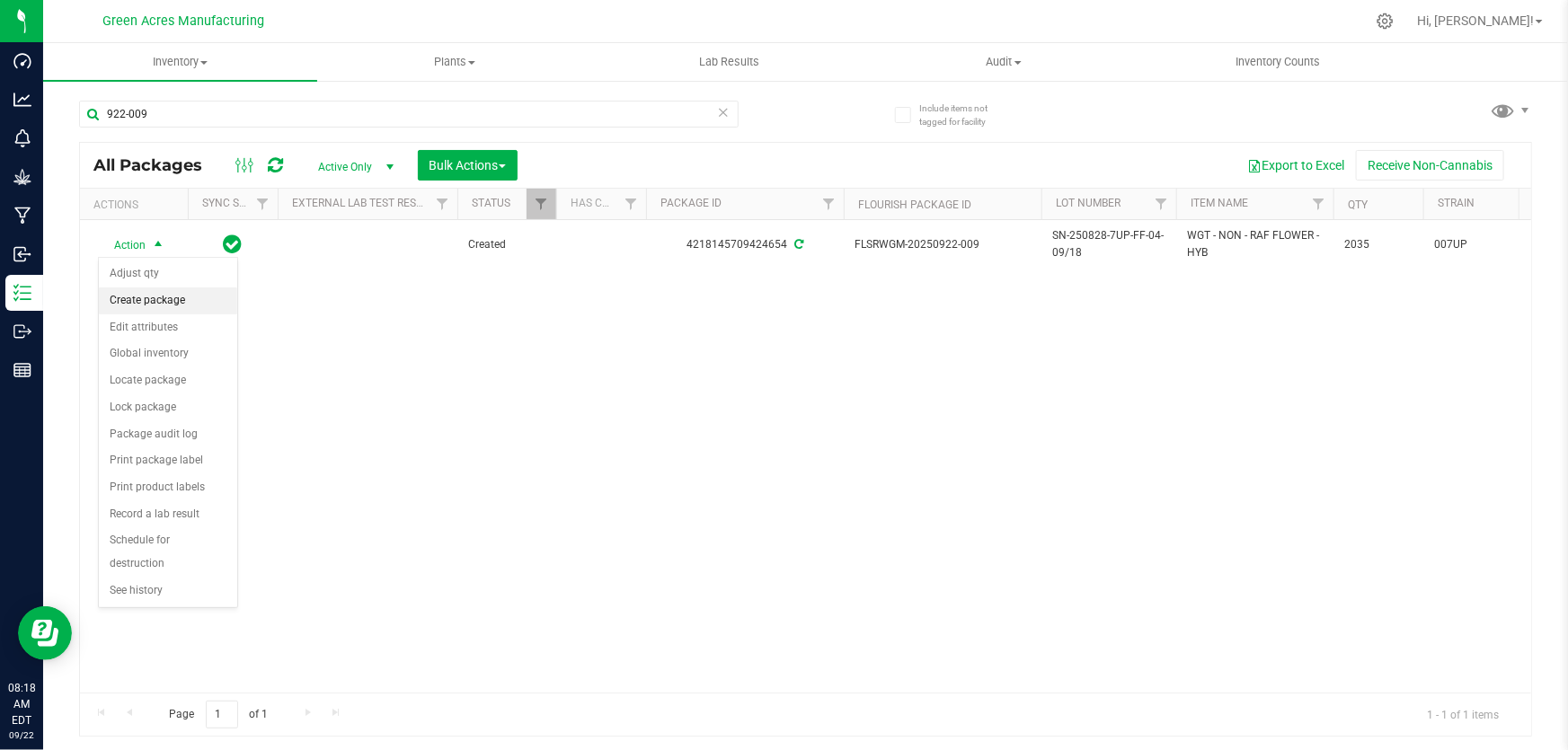
click at [153, 306] on li "Create package" at bounding box center [168, 301] width 138 height 27
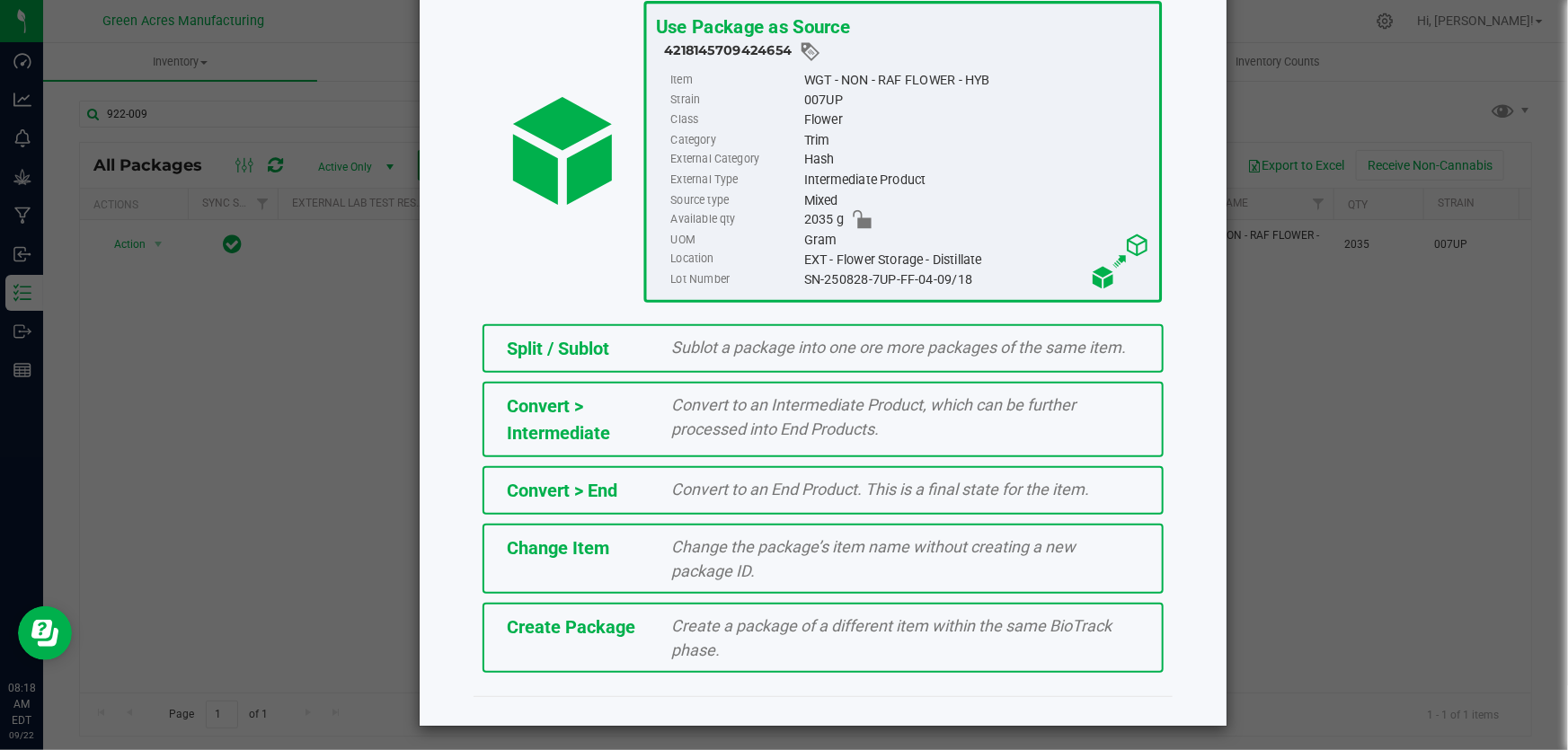
scroll to position [123, 0]
click at [710, 655] on div "Create a package of a different item within the same BioTrack phase." at bounding box center [906, 636] width 495 height 48
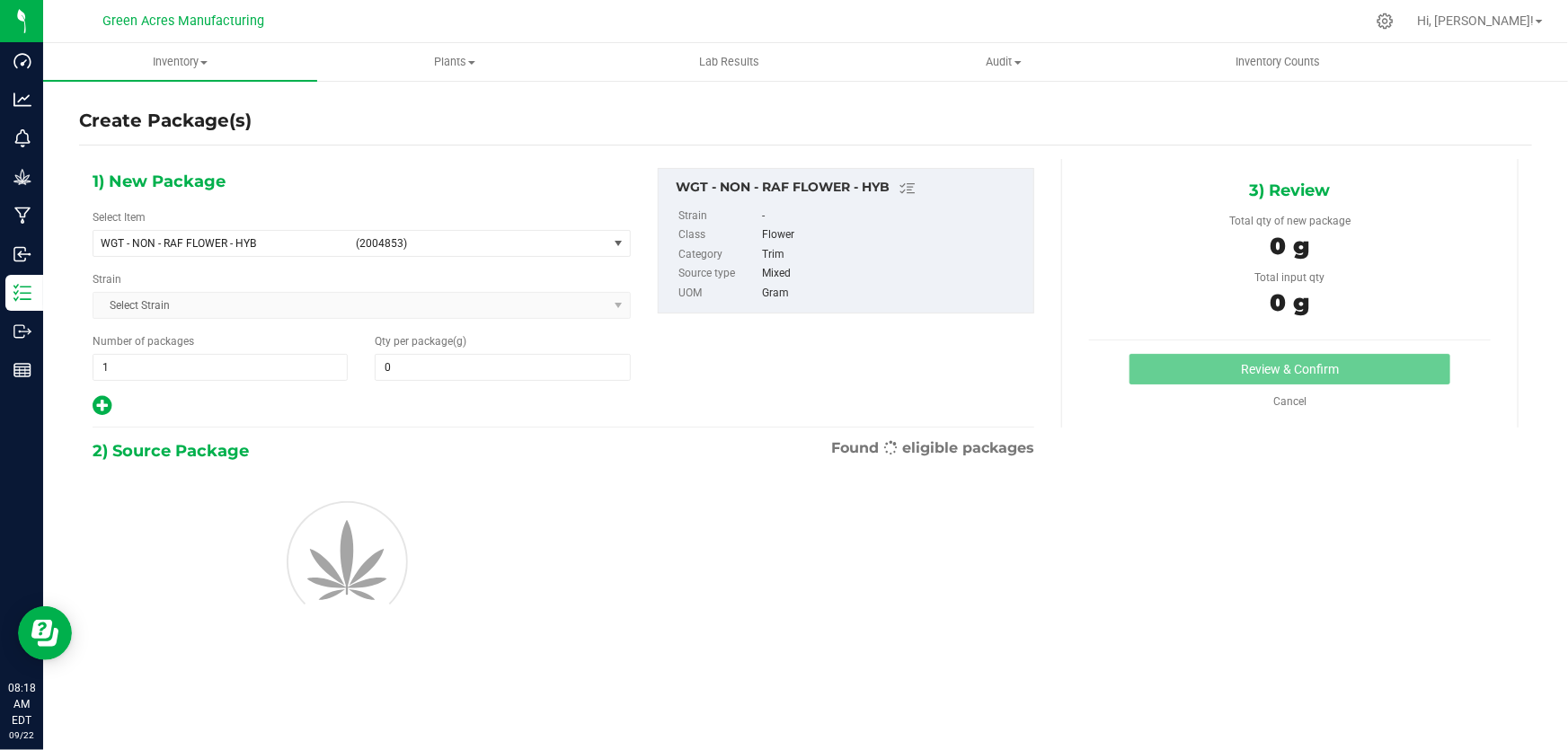
type input "0.0000"
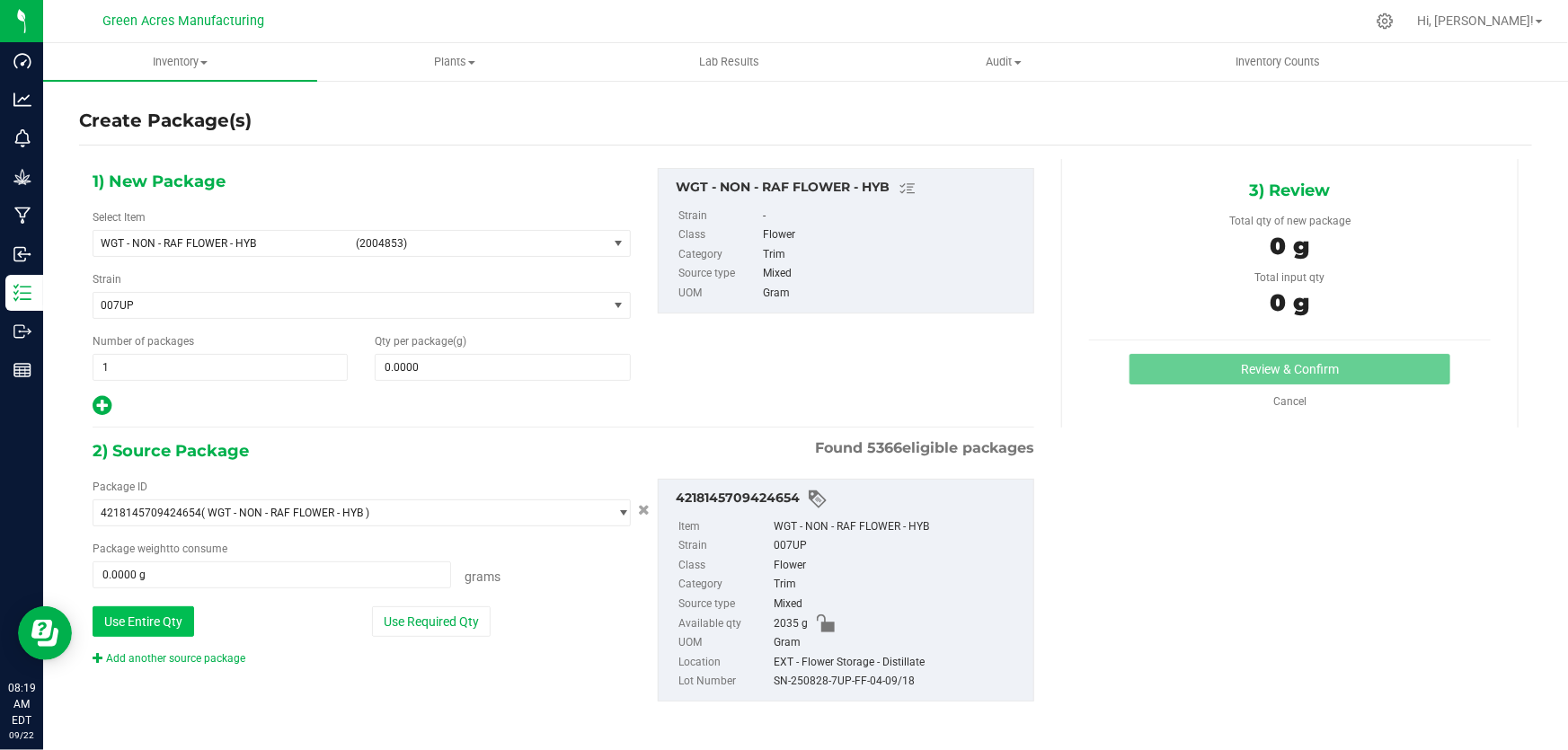
click at [153, 628] on button "Use Entire Qty" at bounding box center [144, 622] width 102 height 31
type input "2035.0000 g"
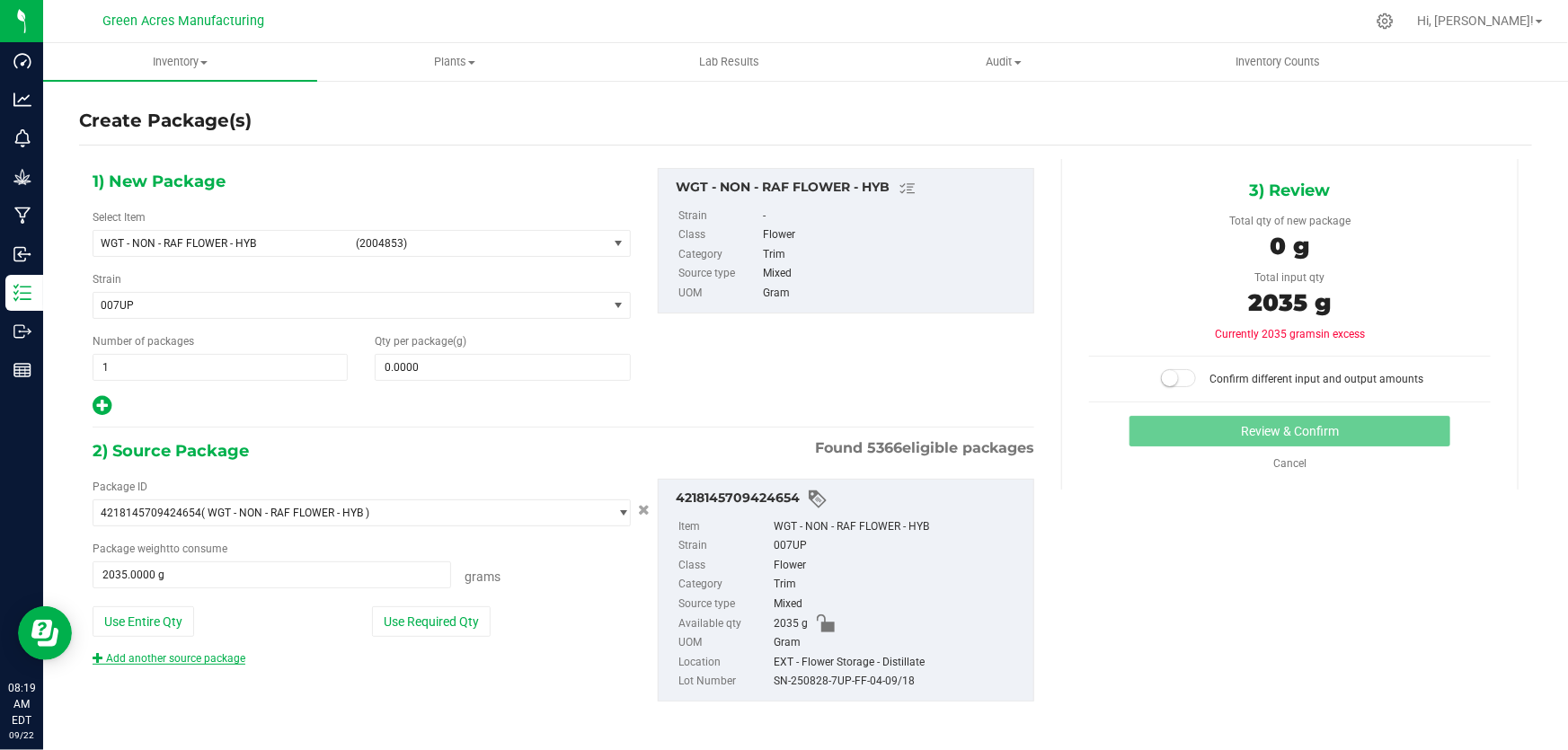
click at [185, 653] on link "Add another source package" at bounding box center [169, 658] width 153 height 13
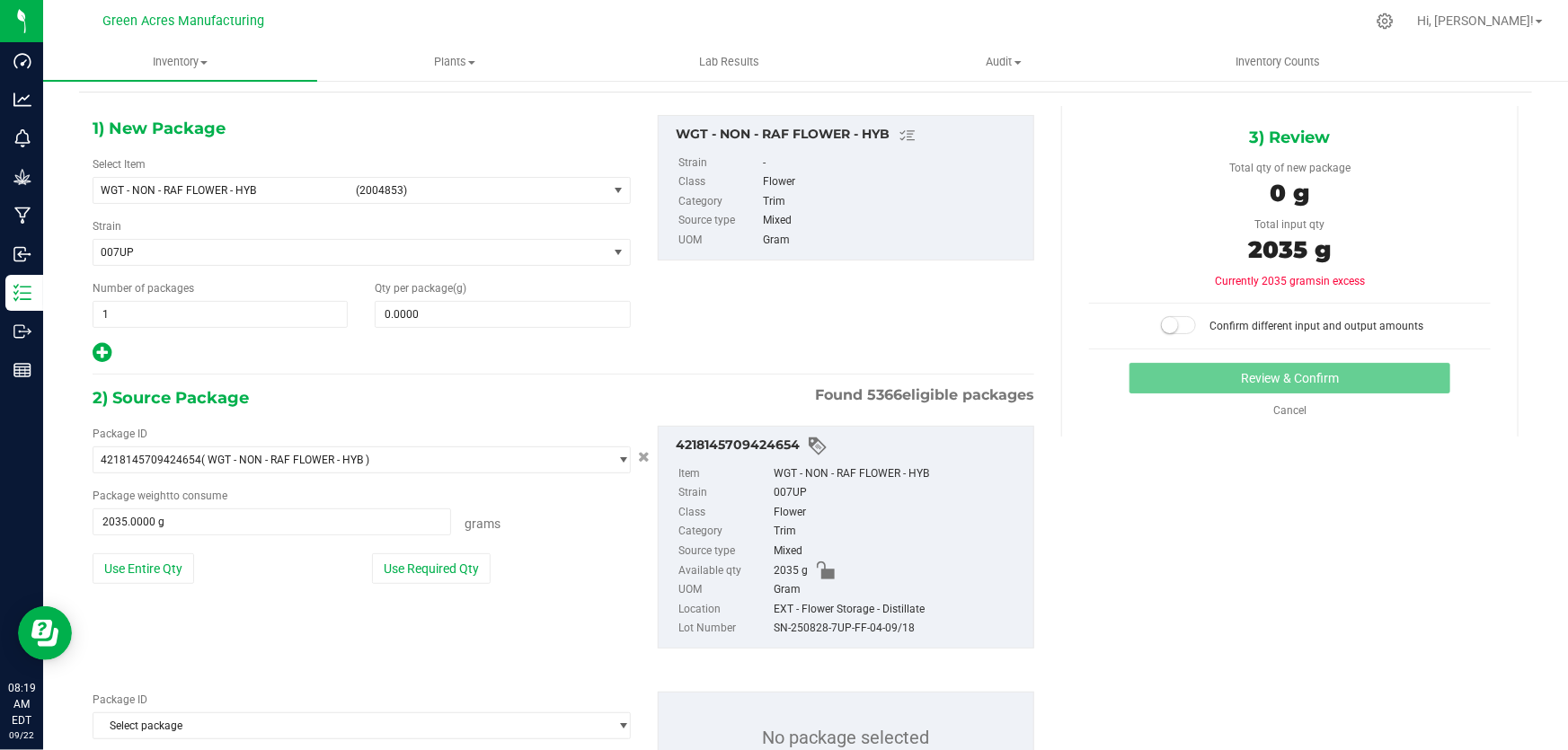
scroll to position [136, 0]
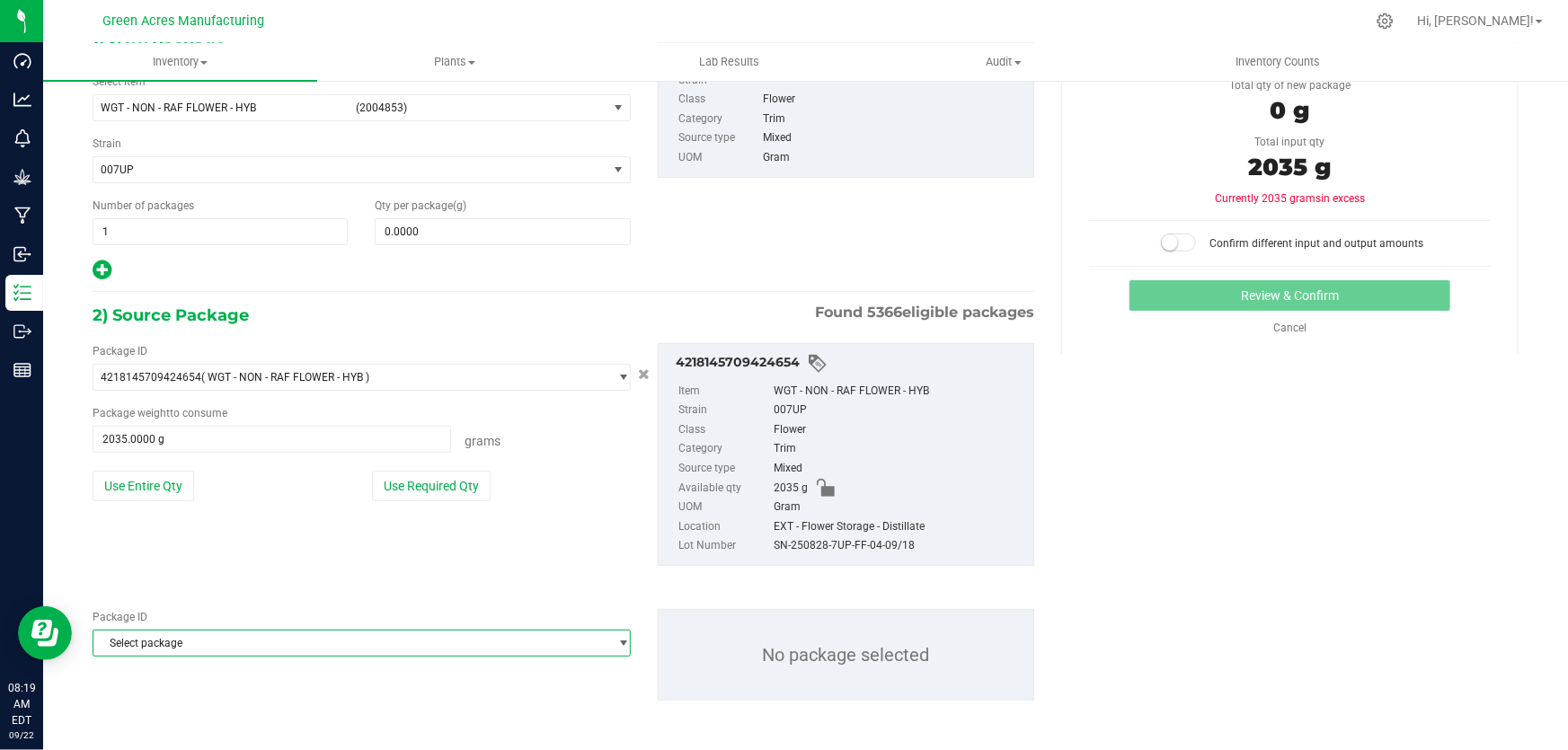
click at [166, 646] on span "Select package" at bounding box center [351, 644] width 514 height 25
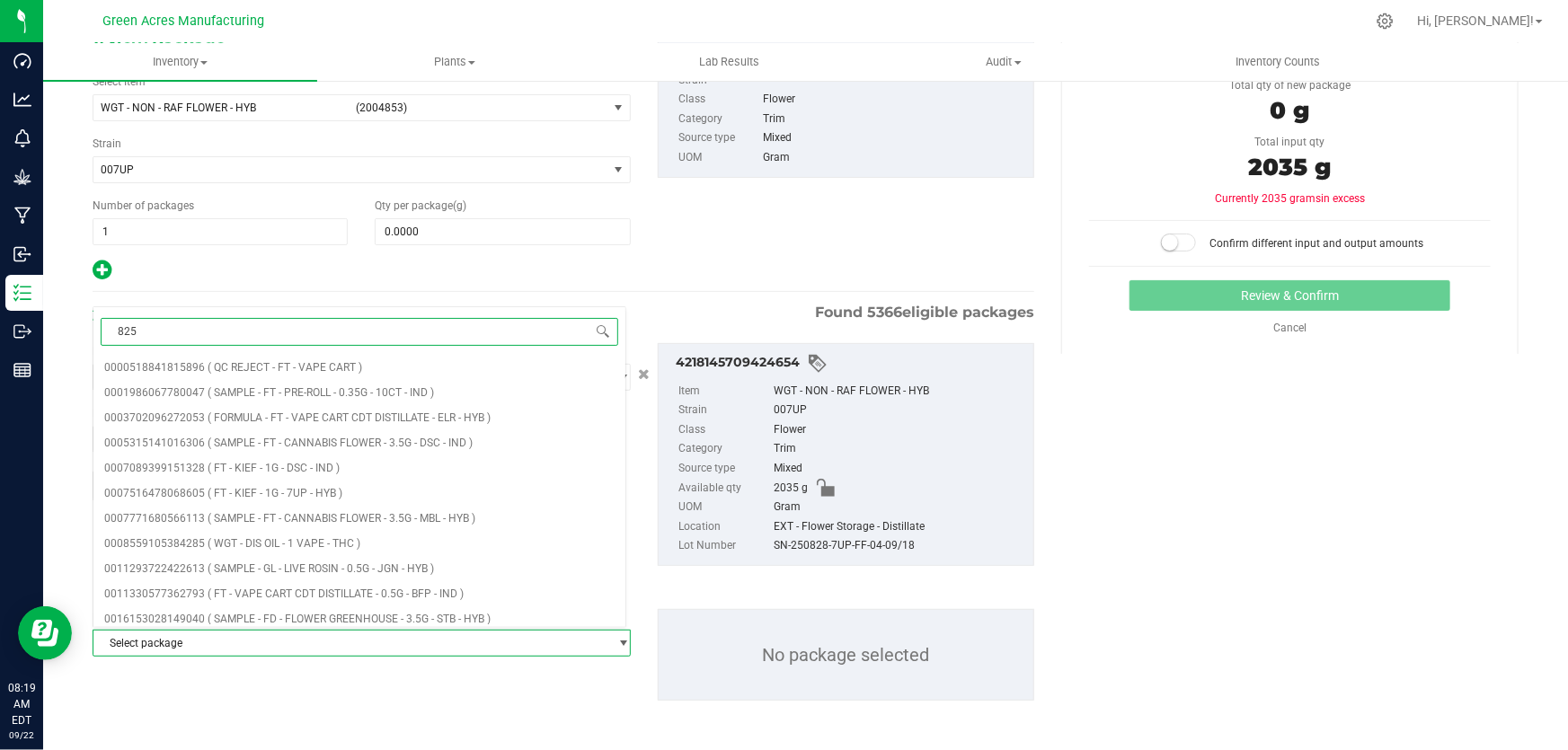
type input "8254"
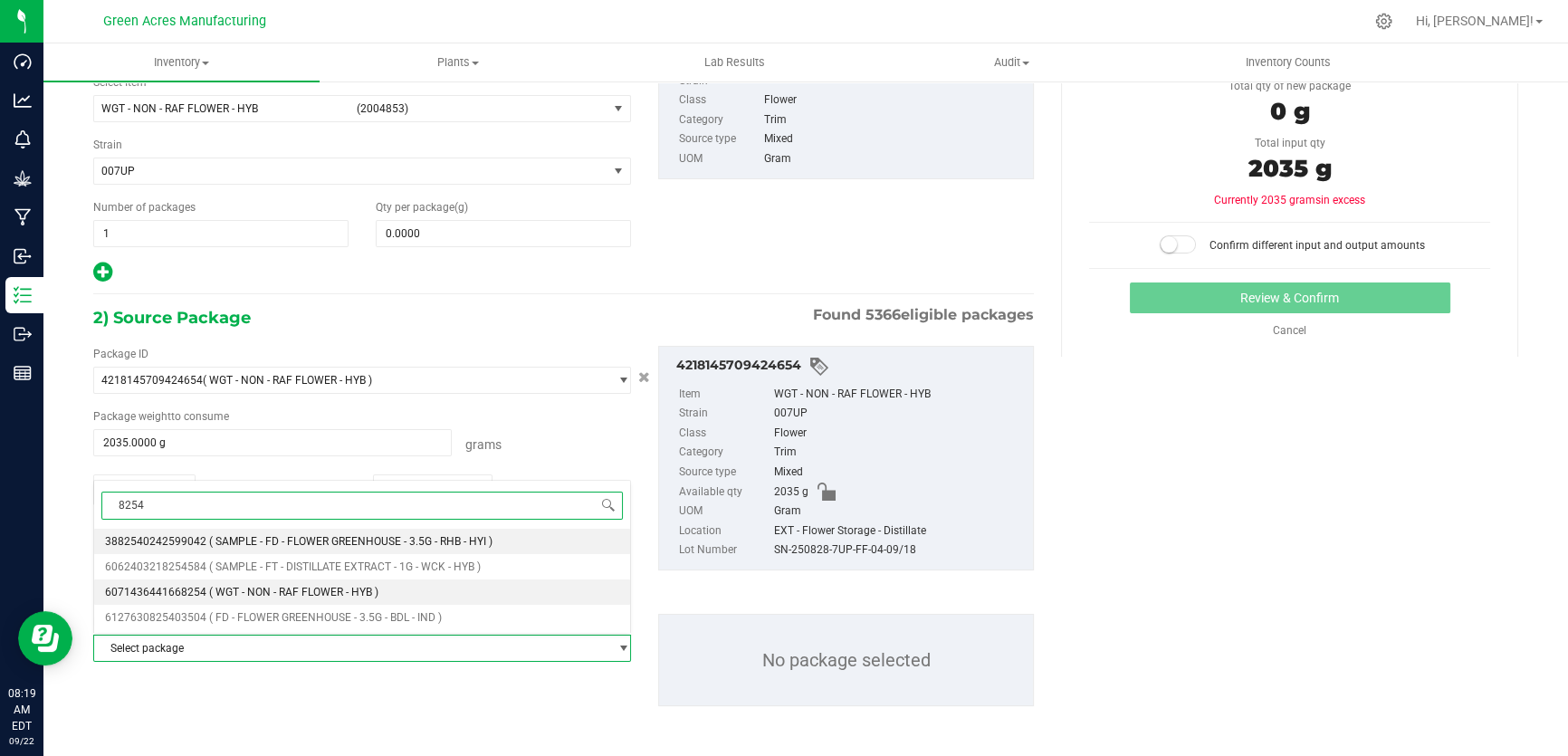
click at [217, 596] on span "( WGT - NON - RAF FLOWER - HYB )" at bounding box center [294, 592] width 170 height 13
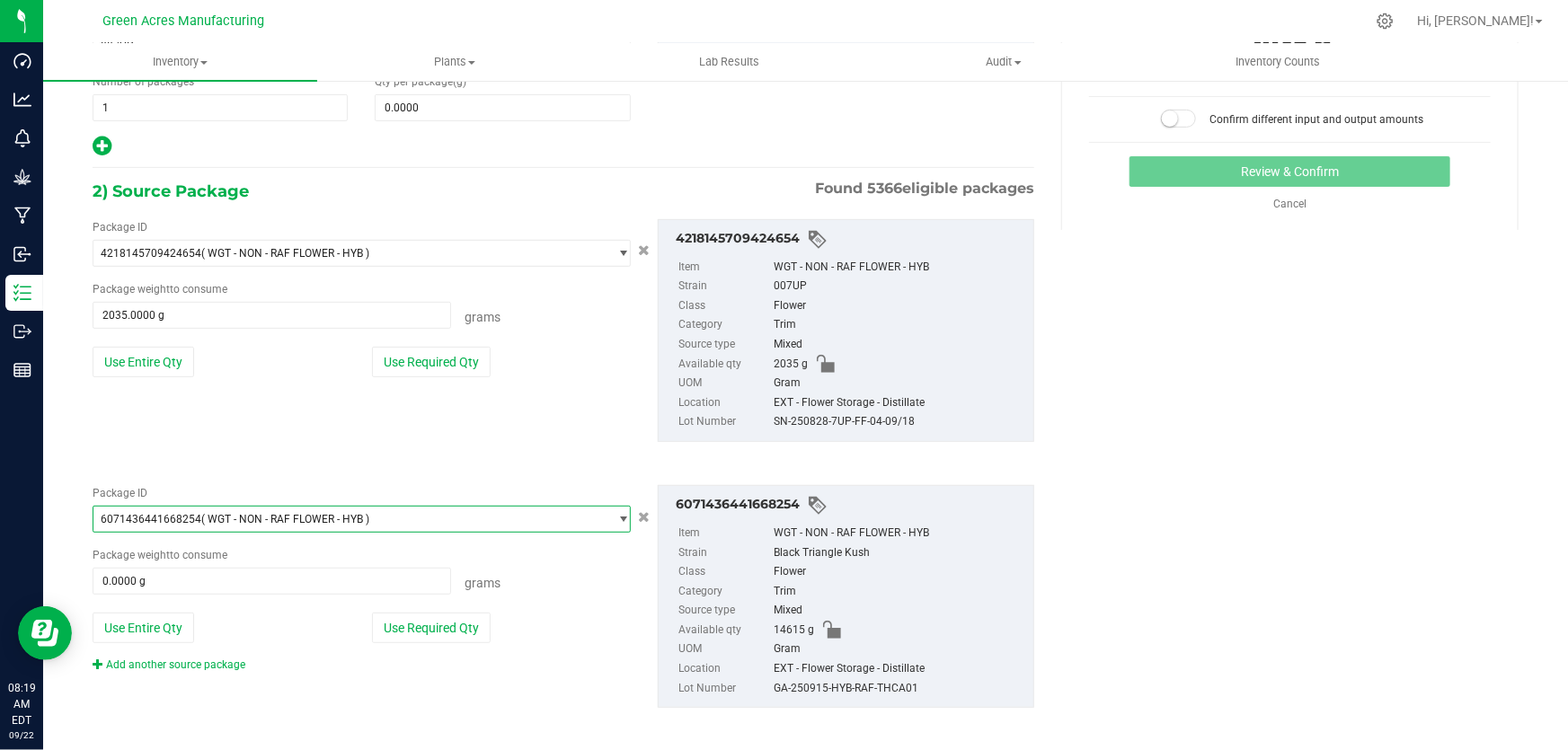
scroll to position [268, 0]
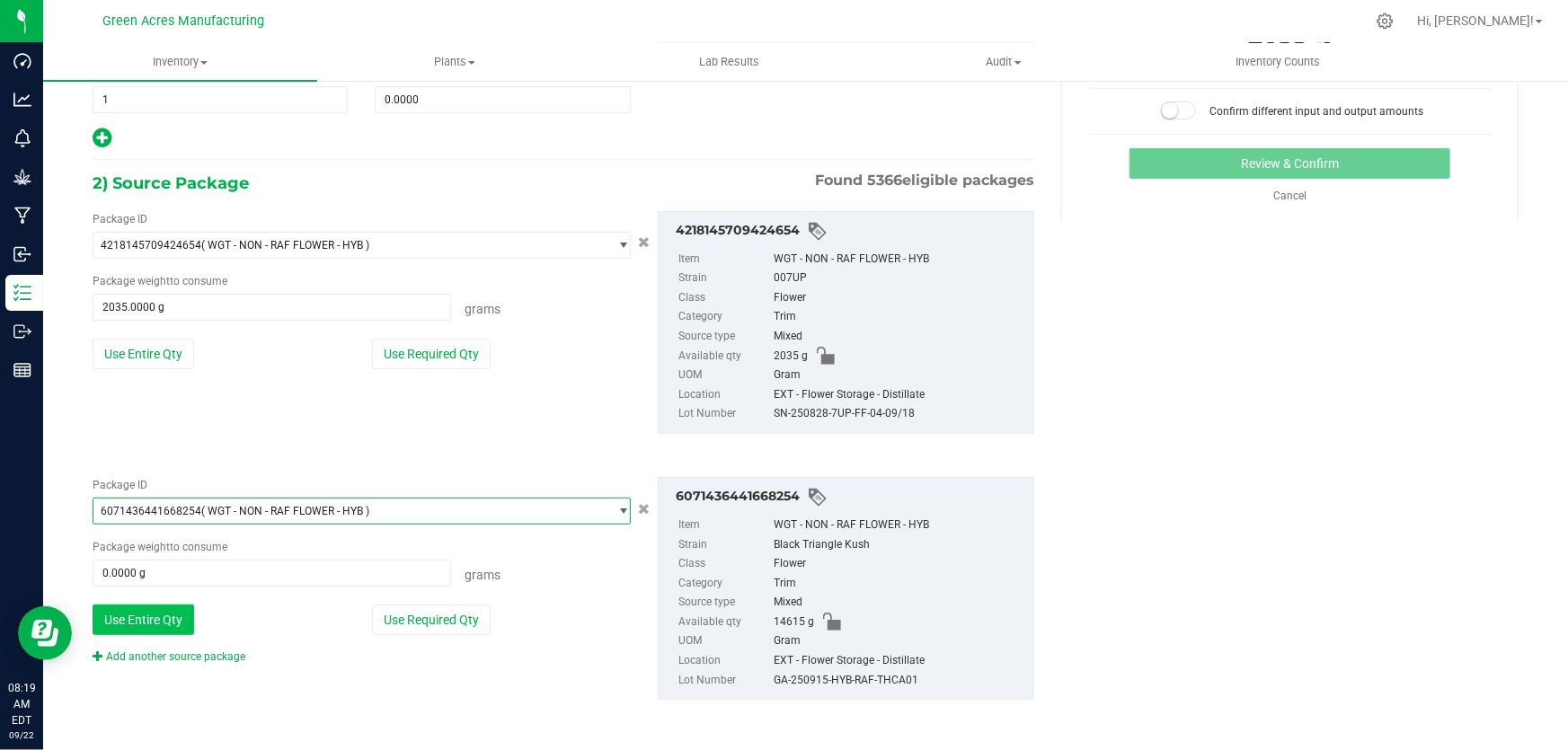
click at [123, 622] on button "Use Entire Qty" at bounding box center [144, 620] width 102 height 31
type input "14615.0000 g"
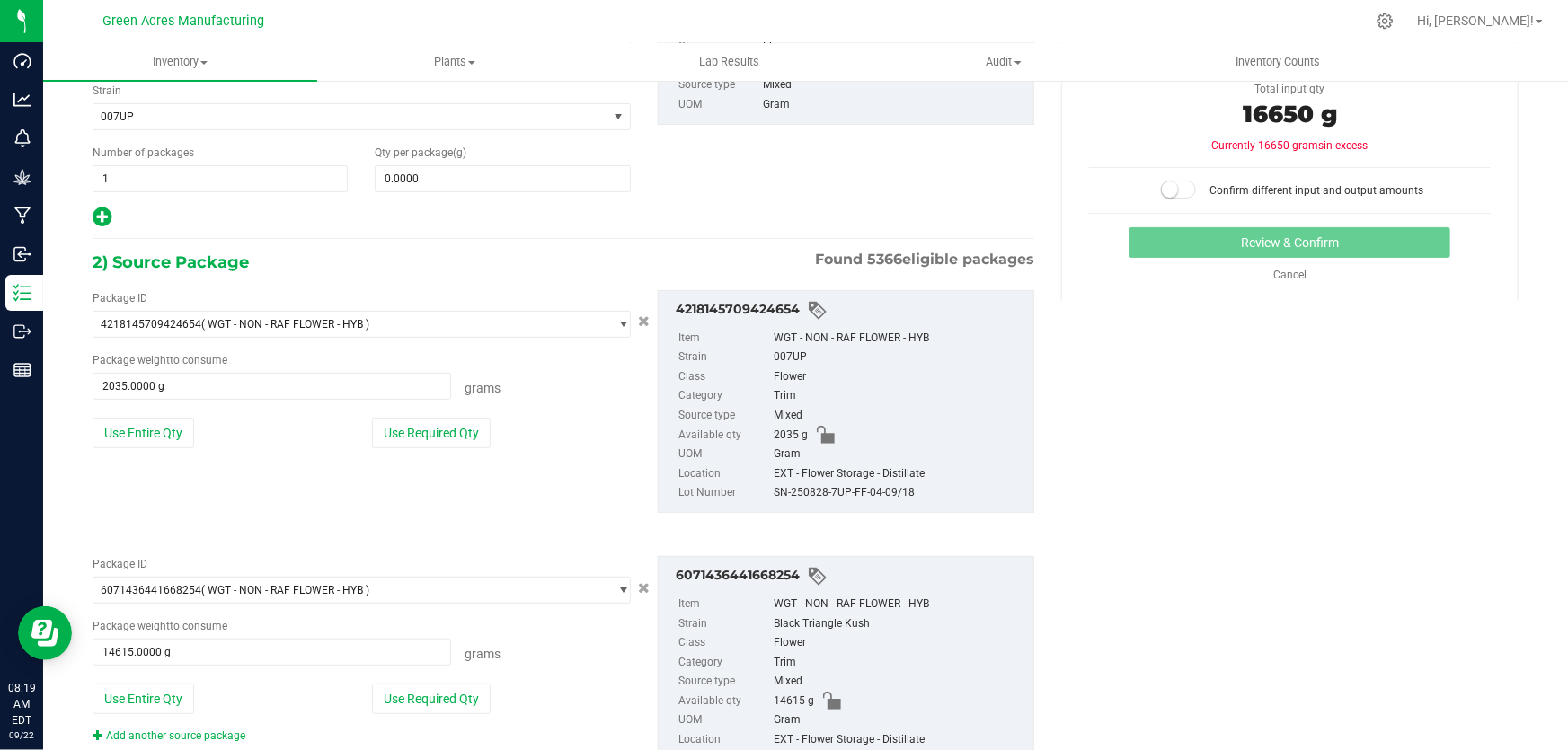
scroll to position [104, 0]
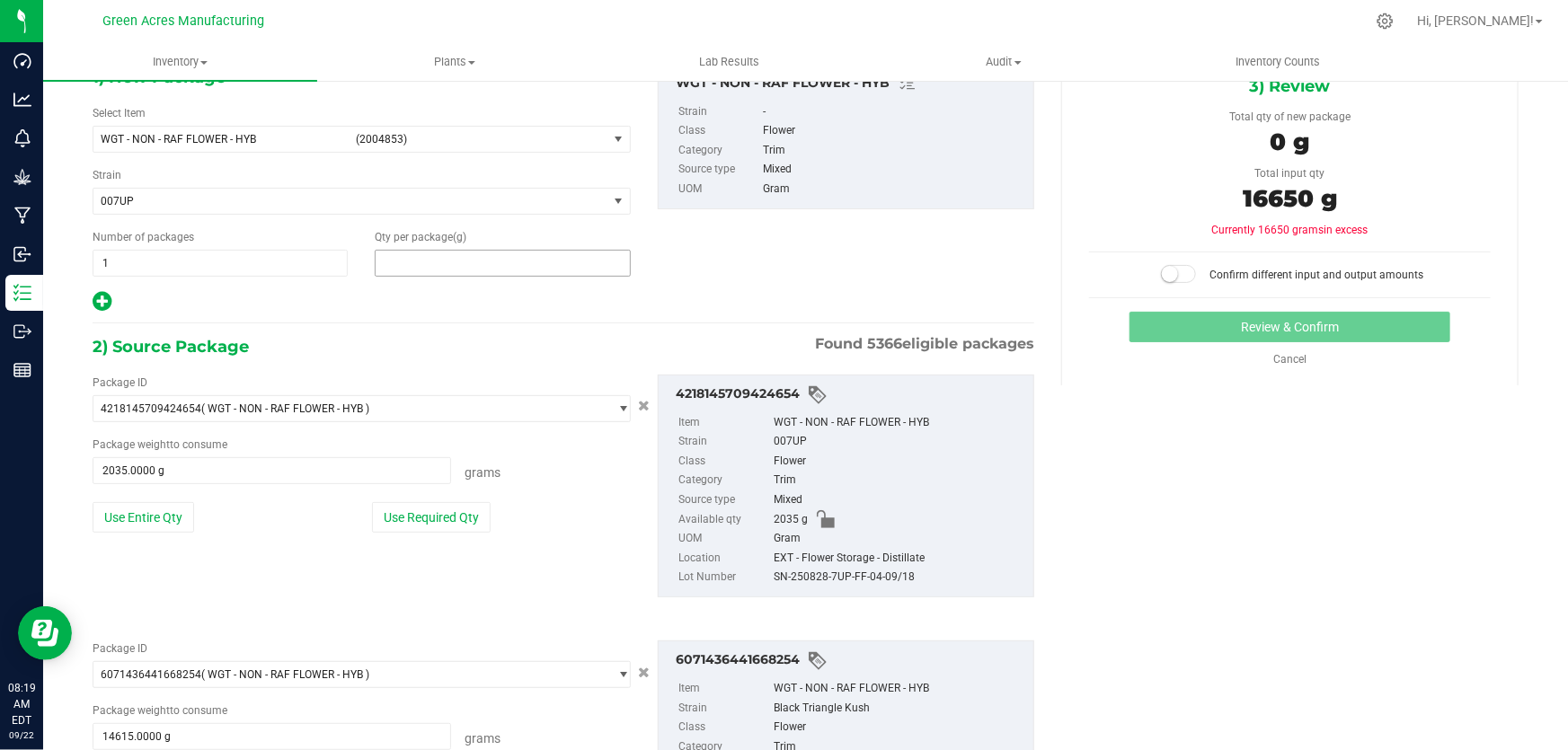
click at [503, 251] on span at bounding box center [502, 263] width 255 height 27
type input "16650"
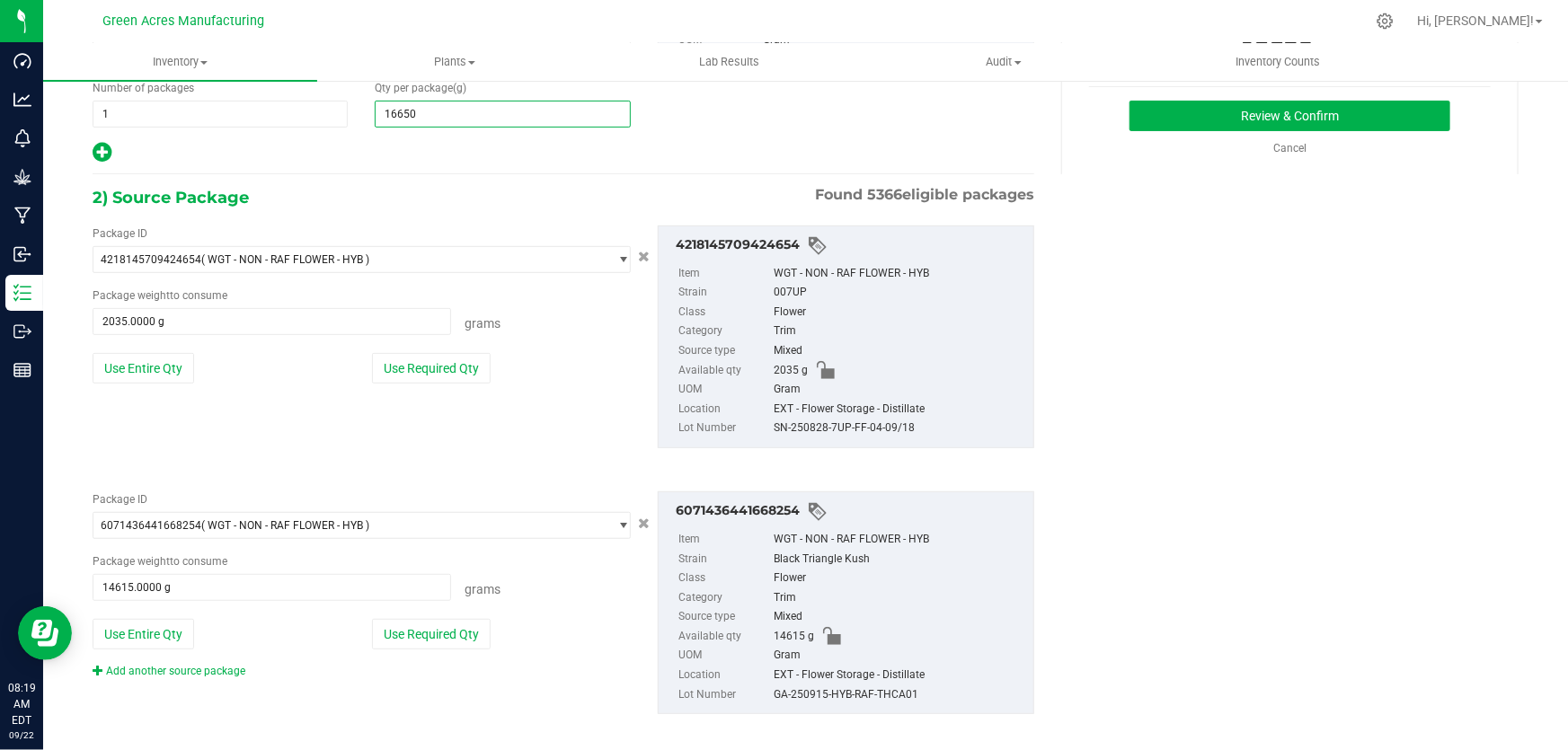
scroll to position [268, 0]
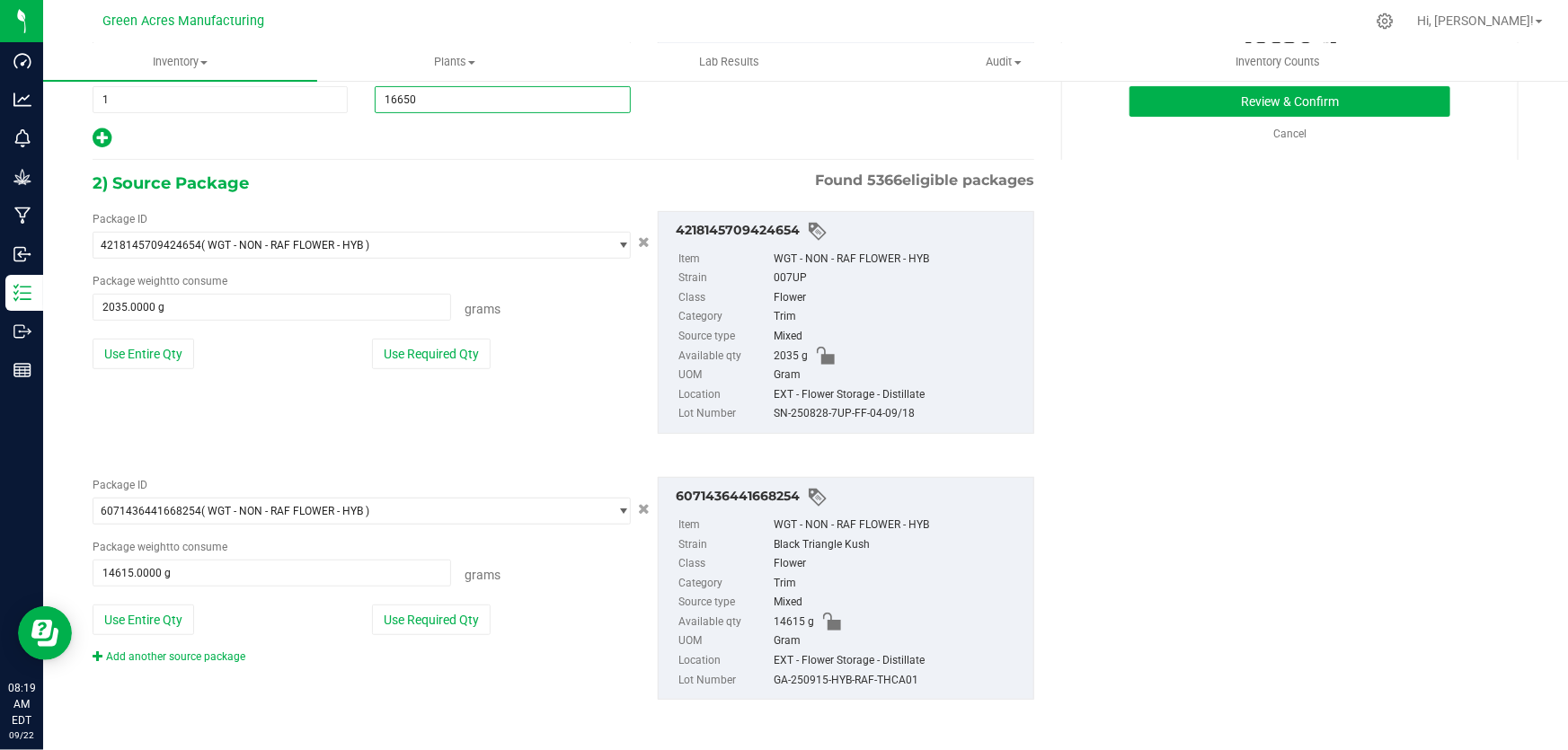
type input "16,650.0000"
click at [832, 674] on div "GA-250915-HYB-RAF-THCA01" at bounding box center [899, 681] width 250 height 20
copy div "GA-250915-HYB-RAF-THCA01"
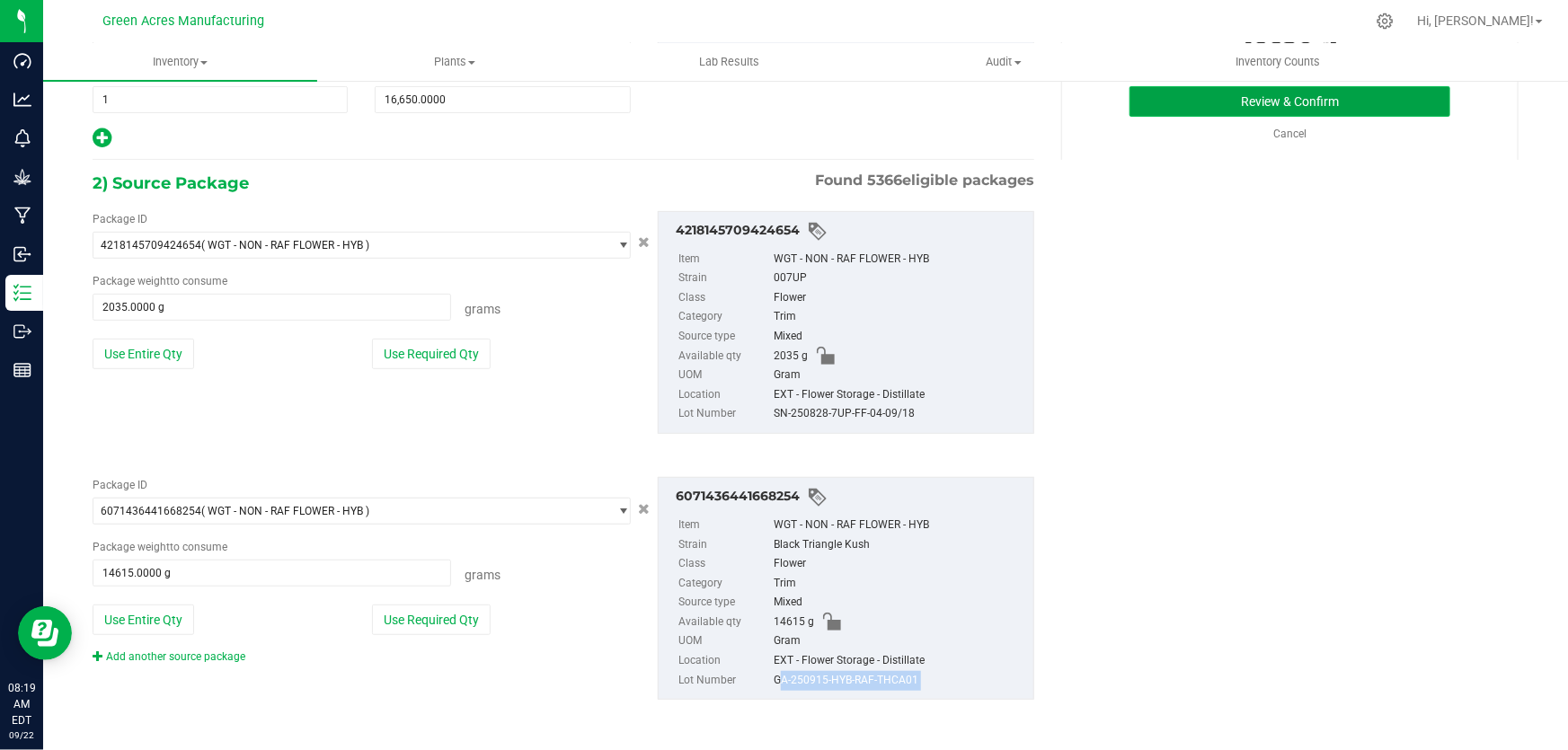
click at [1184, 106] on button "Review & Confirm" at bounding box center [1289, 102] width 321 height 31
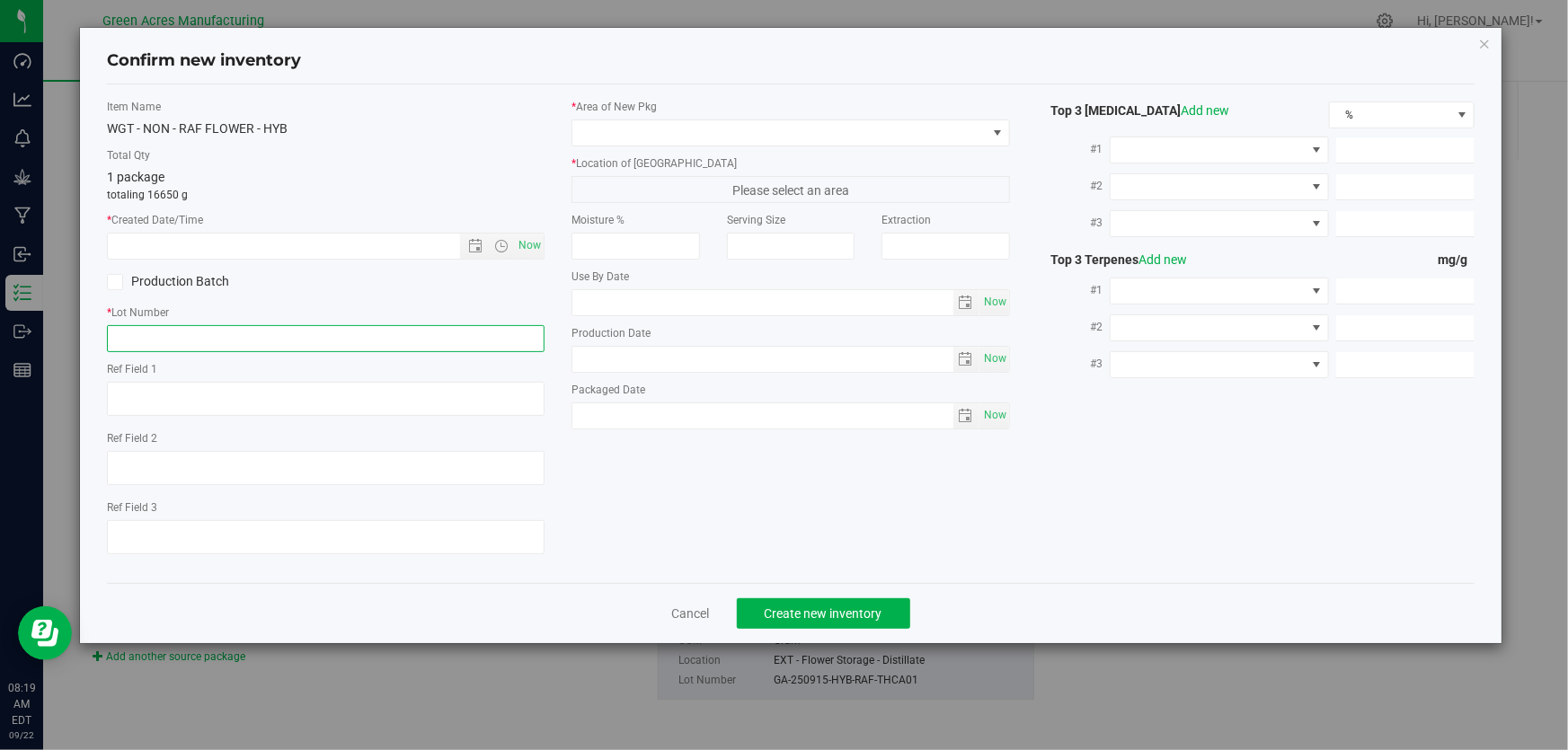
click at [316, 338] on input "text" at bounding box center [325, 339] width 438 height 27
paste input "GA-250915-HYB-RAF-THCA01"
type input "GA-250915-HYB-RAF-THCA01"
click at [530, 231] on div "* Created Date/Time Now" at bounding box center [325, 236] width 438 height 47
click at [530, 243] on span "Now" at bounding box center [530, 246] width 31 height 26
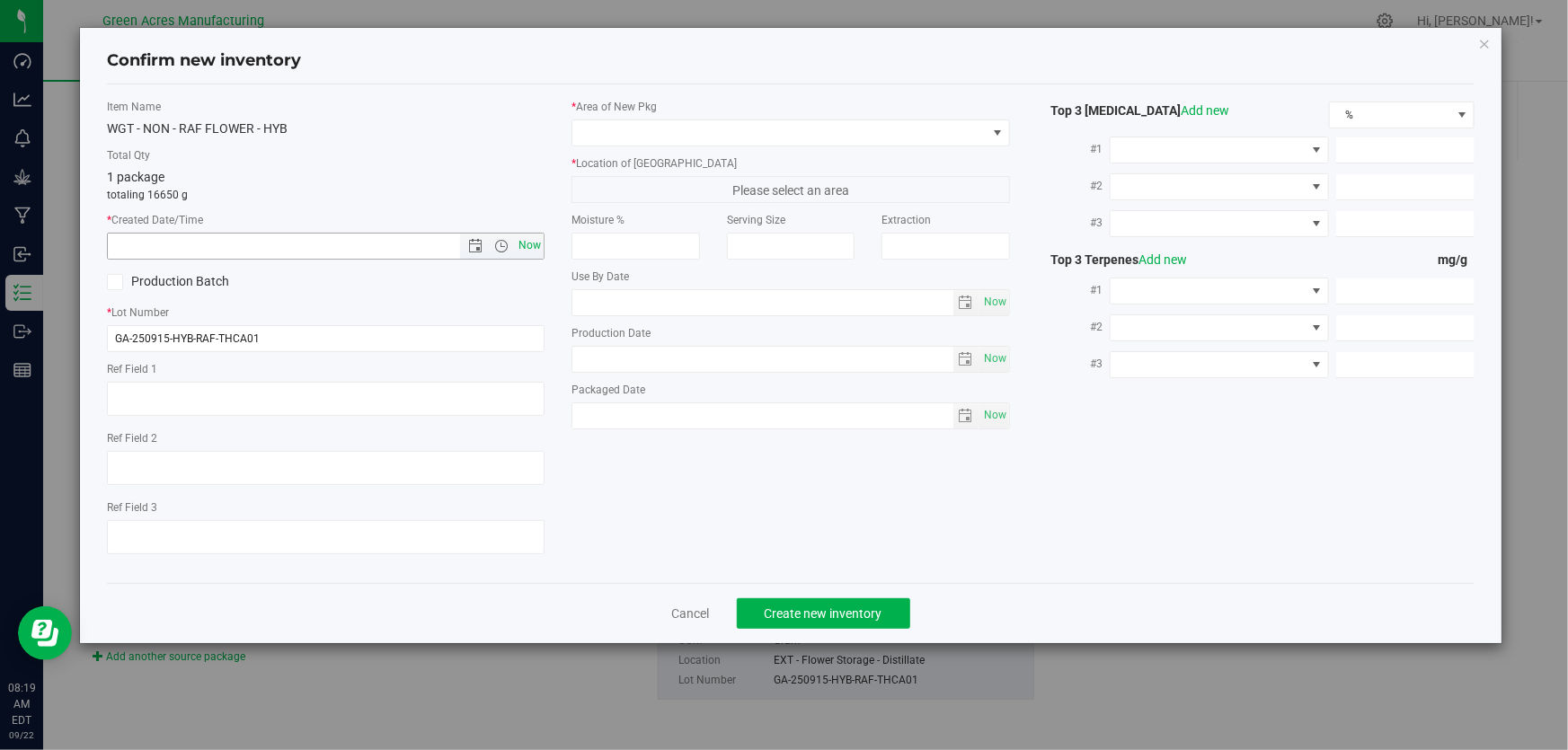
type input "[DATE] 8:19 AM"
click at [599, 135] on span at bounding box center [779, 133] width 413 height 25
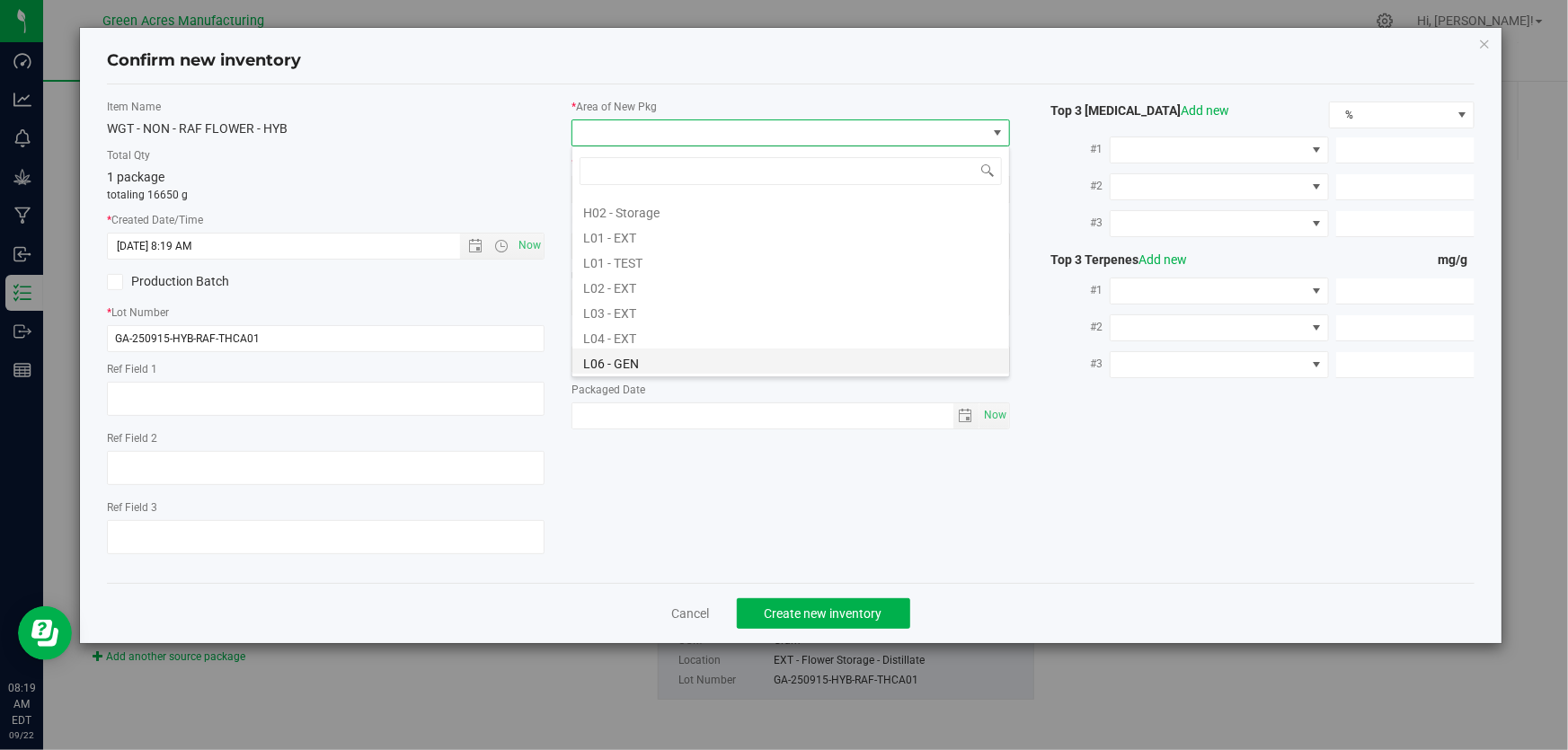
scroll to position [326, 0]
click at [636, 264] on li "L02 - EXT" at bounding box center [791, 258] width 437 height 25
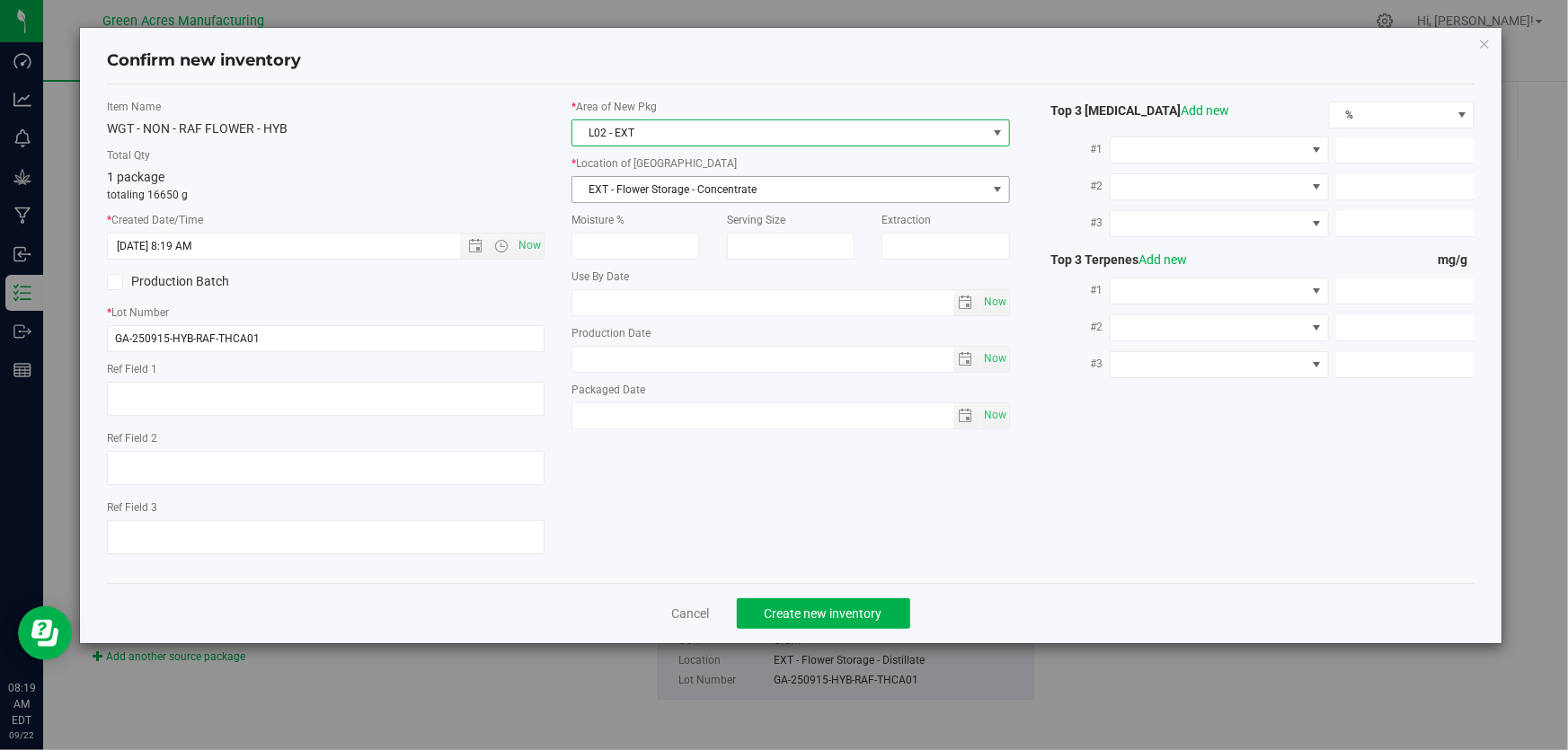
click at [656, 195] on span "EXT - Flower Storage - Concentrate" at bounding box center [779, 189] width 413 height 25
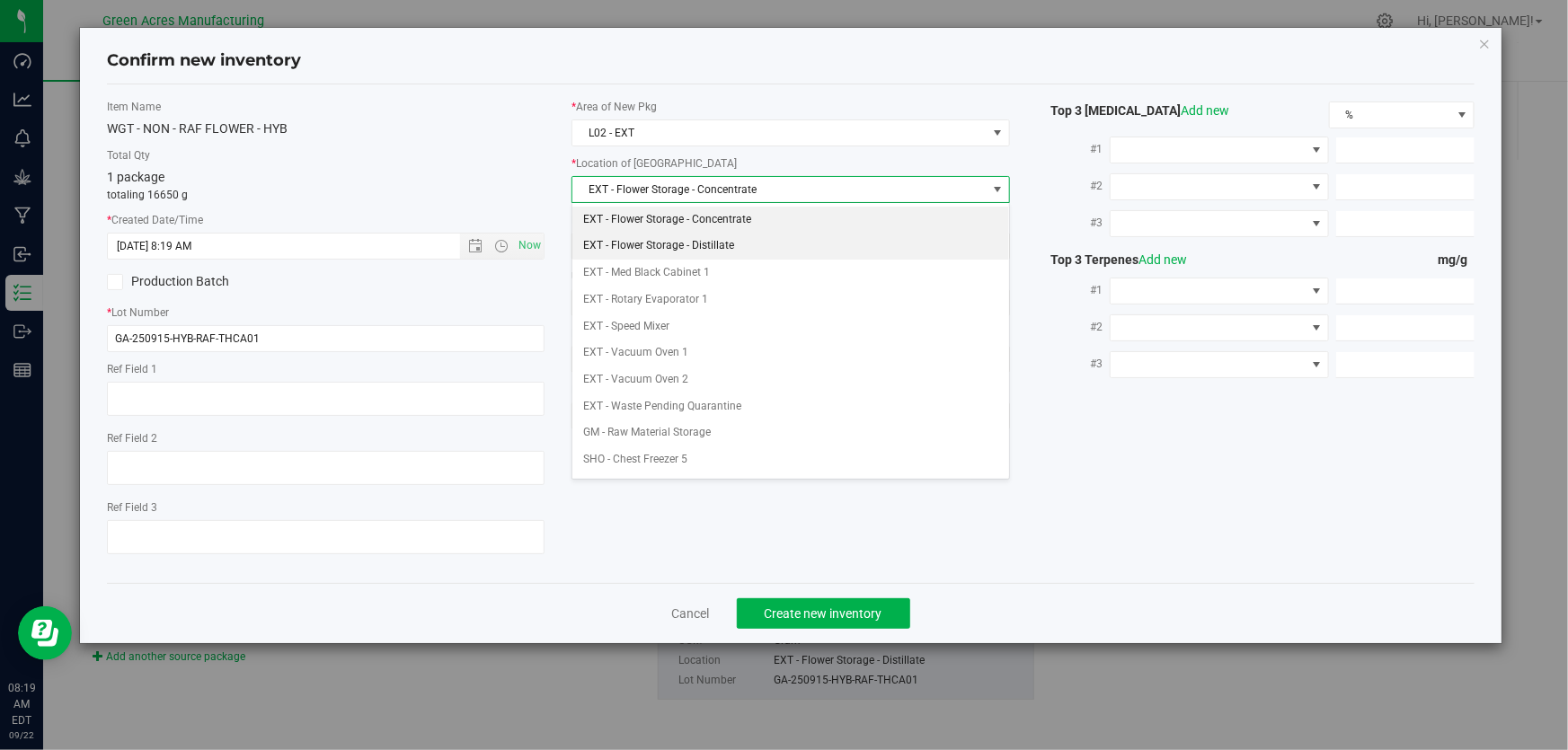
click at [676, 258] on li "EXT - Flower Storage - Distillate" at bounding box center [791, 247] width 437 height 27
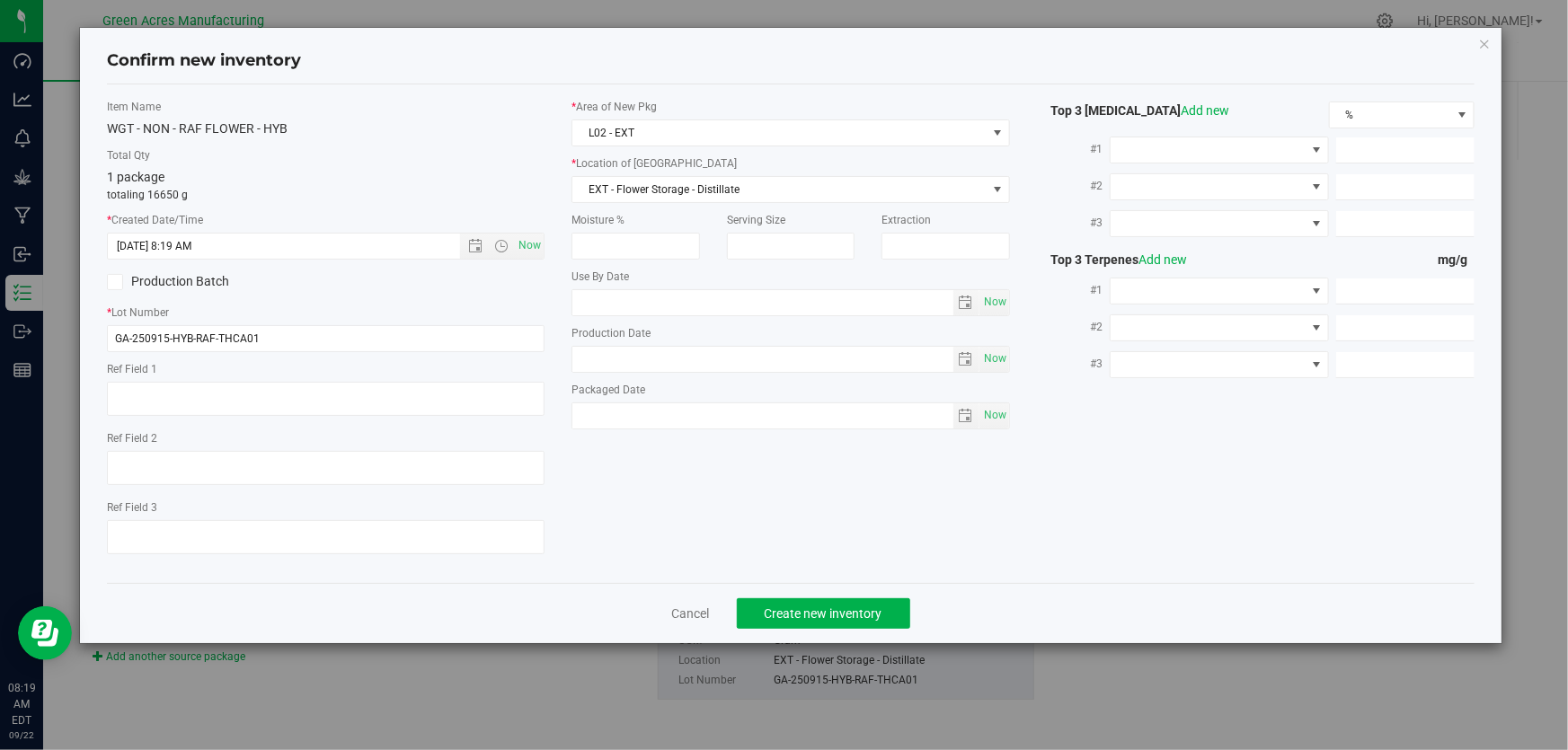
click at [365, 136] on div "WGT - NON - RAF FLOWER - HYB" at bounding box center [325, 128] width 438 height 19
click at [796, 614] on span "Create new inventory" at bounding box center [823, 613] width 117 height 15
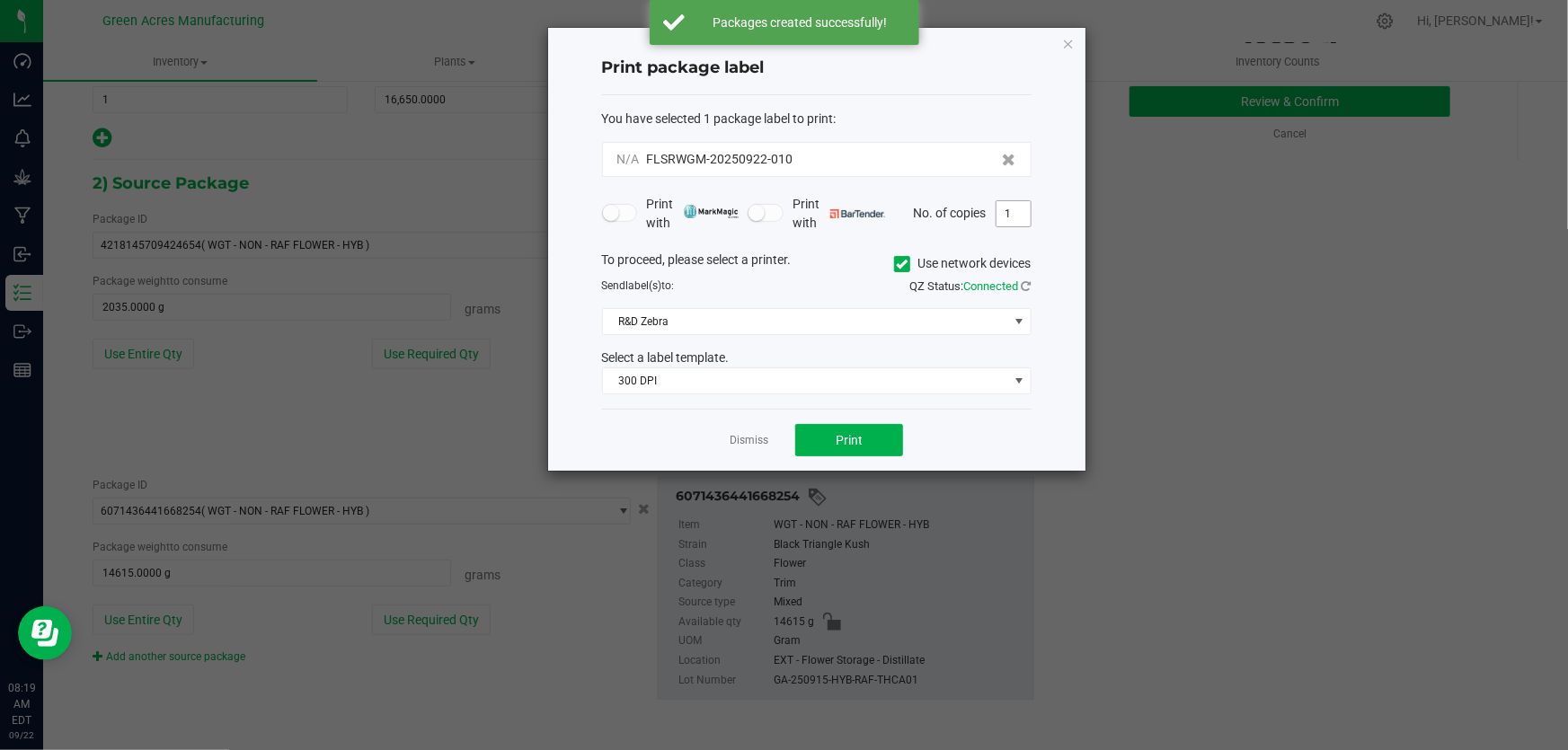
click at [998, 208] on input "1" at bounding box center [1013, 214] width 34 height 25
type input "2"
click at [854, 94] on div "Print package label" at bounding box center [817, 68] width 430 height 53
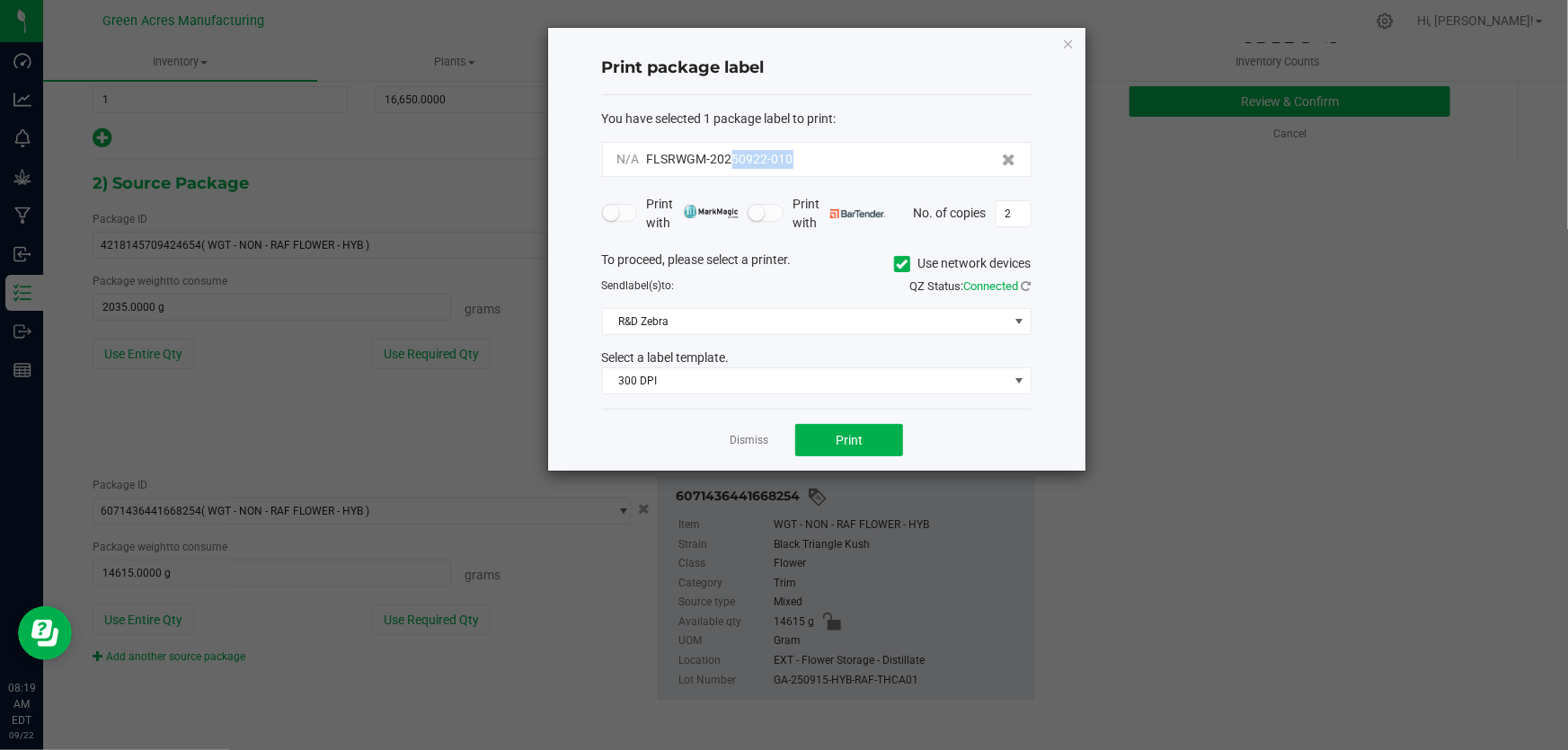
drag, startPoint x: 796, startPoint y: 147, endPoint x: 732, endPoint y: 147, distance: 64.0
click at [732, 147] on div "N/A FLSRWGM-20250922-010" at bounding box center [817, 159] width 430 height 35
click at [855, 111] on div "You have selected 1 package label to print :" at bounding box center [817, 118] width 430 height 19
drag, startPoint x: 802, startPoint y: 161, endPoint x: 736, endPoint y: 136, distance: 70.6
click at [736, 136] on div "You have selected 1 package label to print : N/A FLSRWGM-20250922-010" at bounding box center [817, 143] width 430 height 67
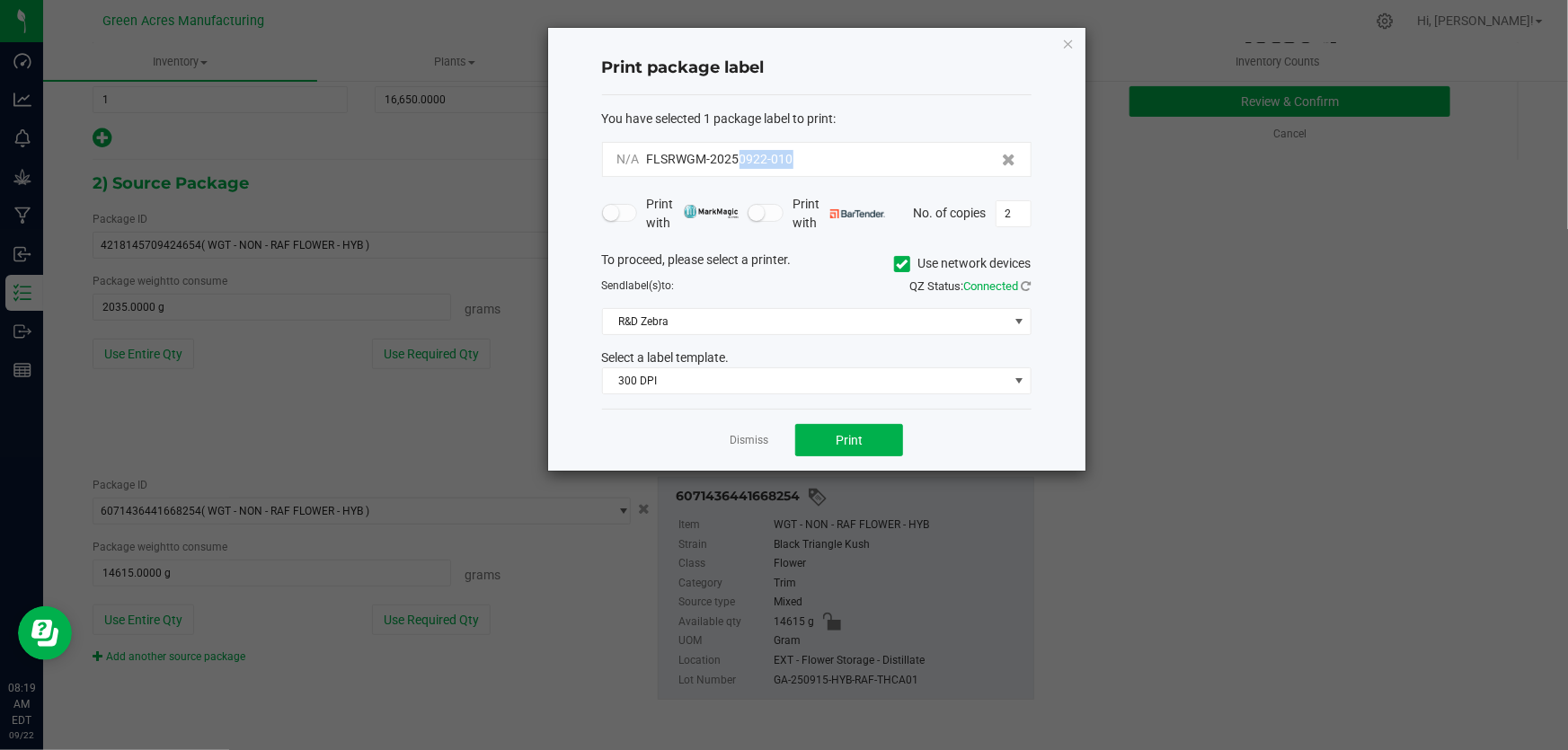
copy span "0922-010"
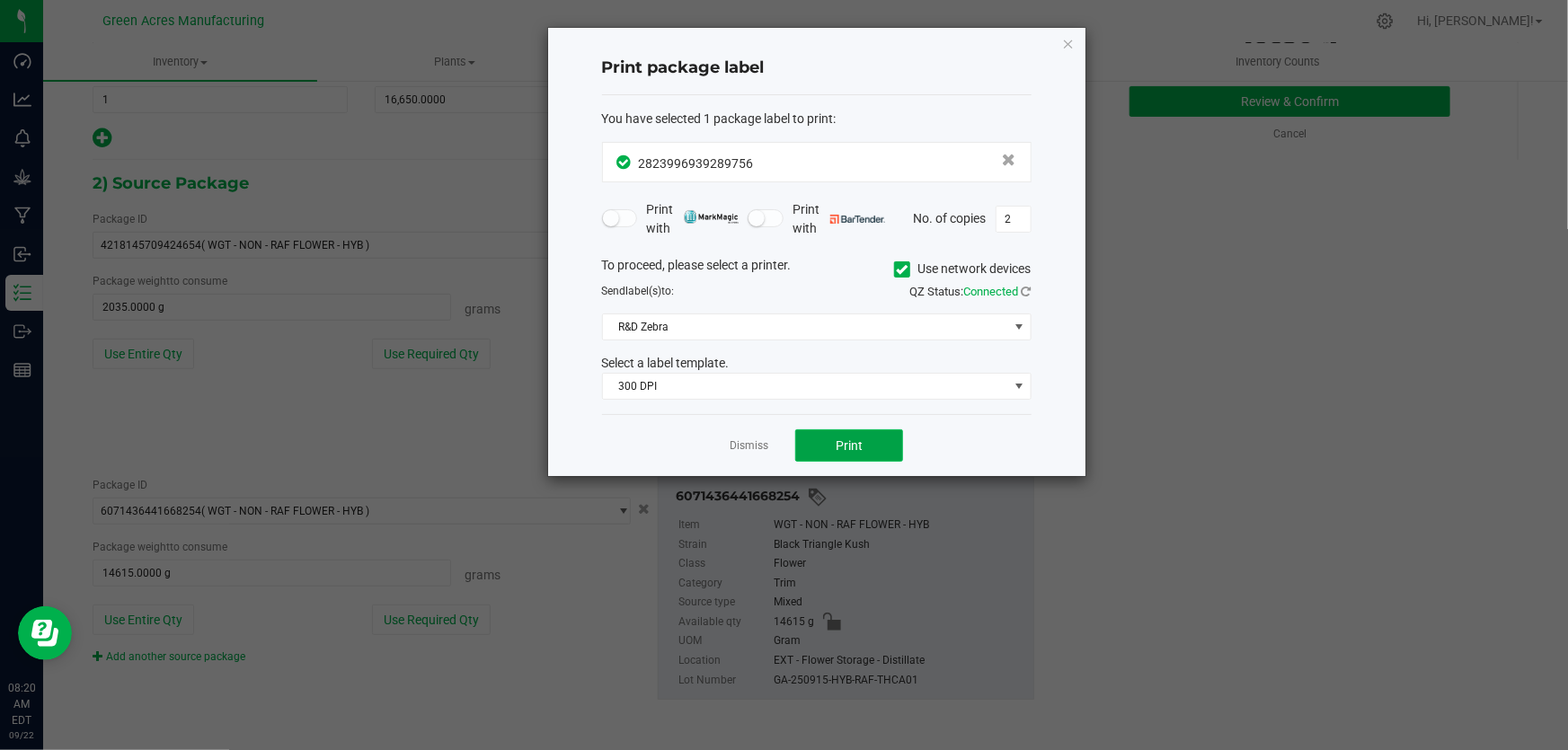
click at [823, 432] on button "Print" at bounding box center [849, 446] width 107 height 33
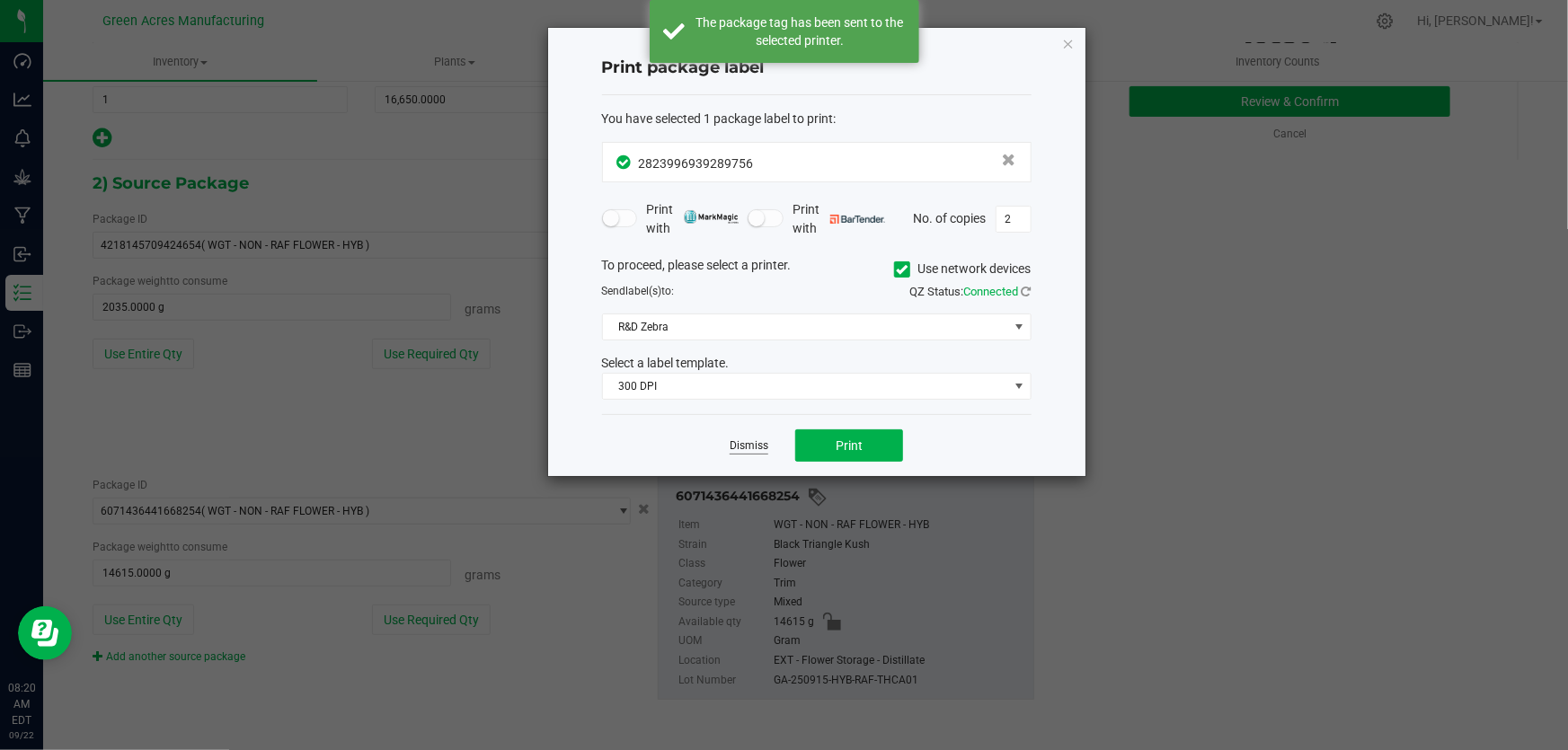
click at [746, 447] on link "Dismiss" at bounding box center [748, 446] width 38 height 15
